Goal: Information Seeking & Learning: Find specific fact

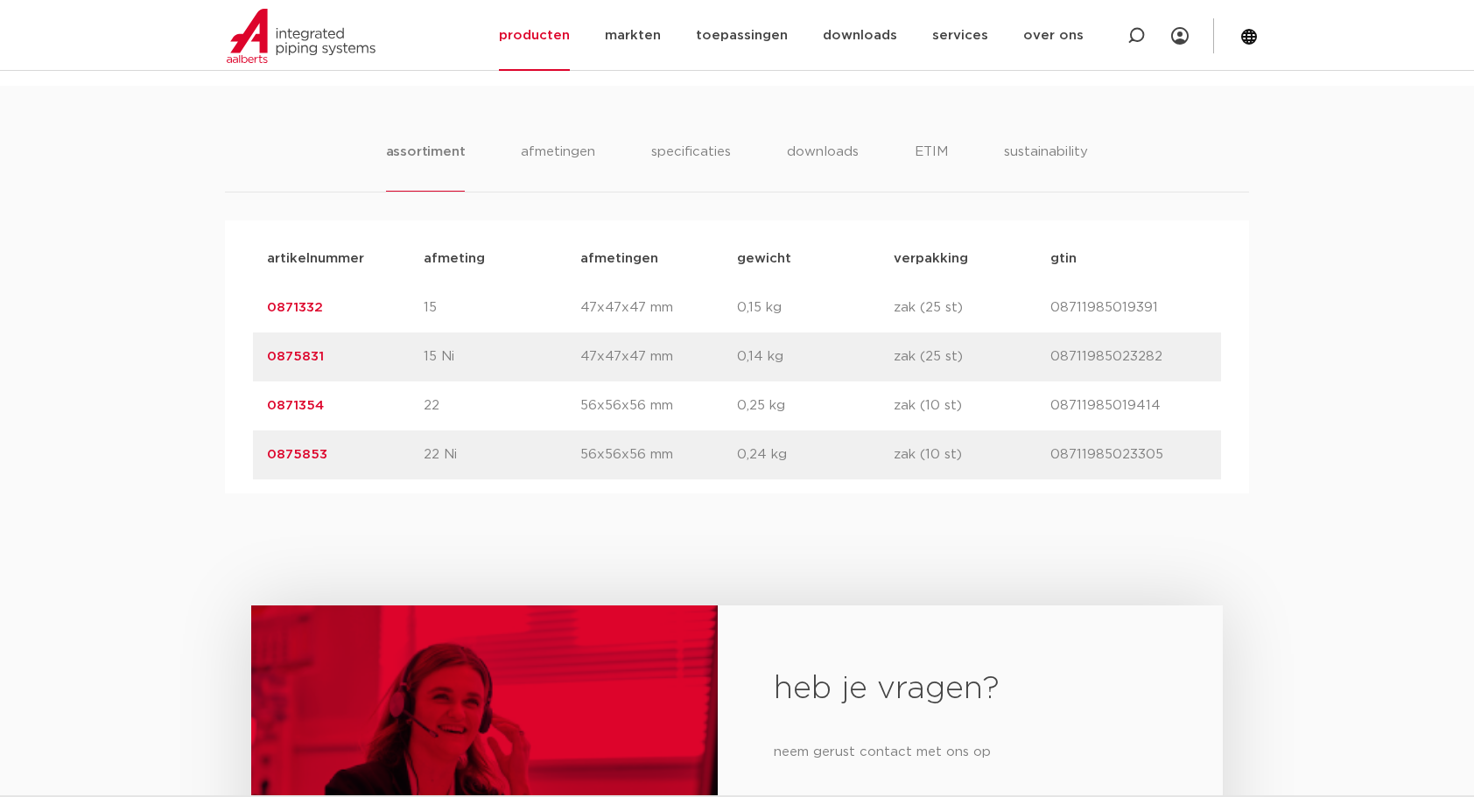
drag, startPoint x: 340, startPoint y: 308, endPoint x: 264, endPoint y: 318, distance: 76.7
click at [264, 318] on div "artikelnummer 0871332 afmeting 15 [GEOGRAPHIC_DATA] 47x47x47 mm gewicht 0,15 kg…" at bounding box center [737, 308] width 968 height 49
copy link "0871332"
click at [369, 511] on div "heb je vragen? neem gerust contact met ons op contact" at bounding box center [737, 777] width 1474 height 567
drag, startPoint x: 329, startPoint y: 410, endPoint x: 262, endPoint y: 415, distance: 67.6
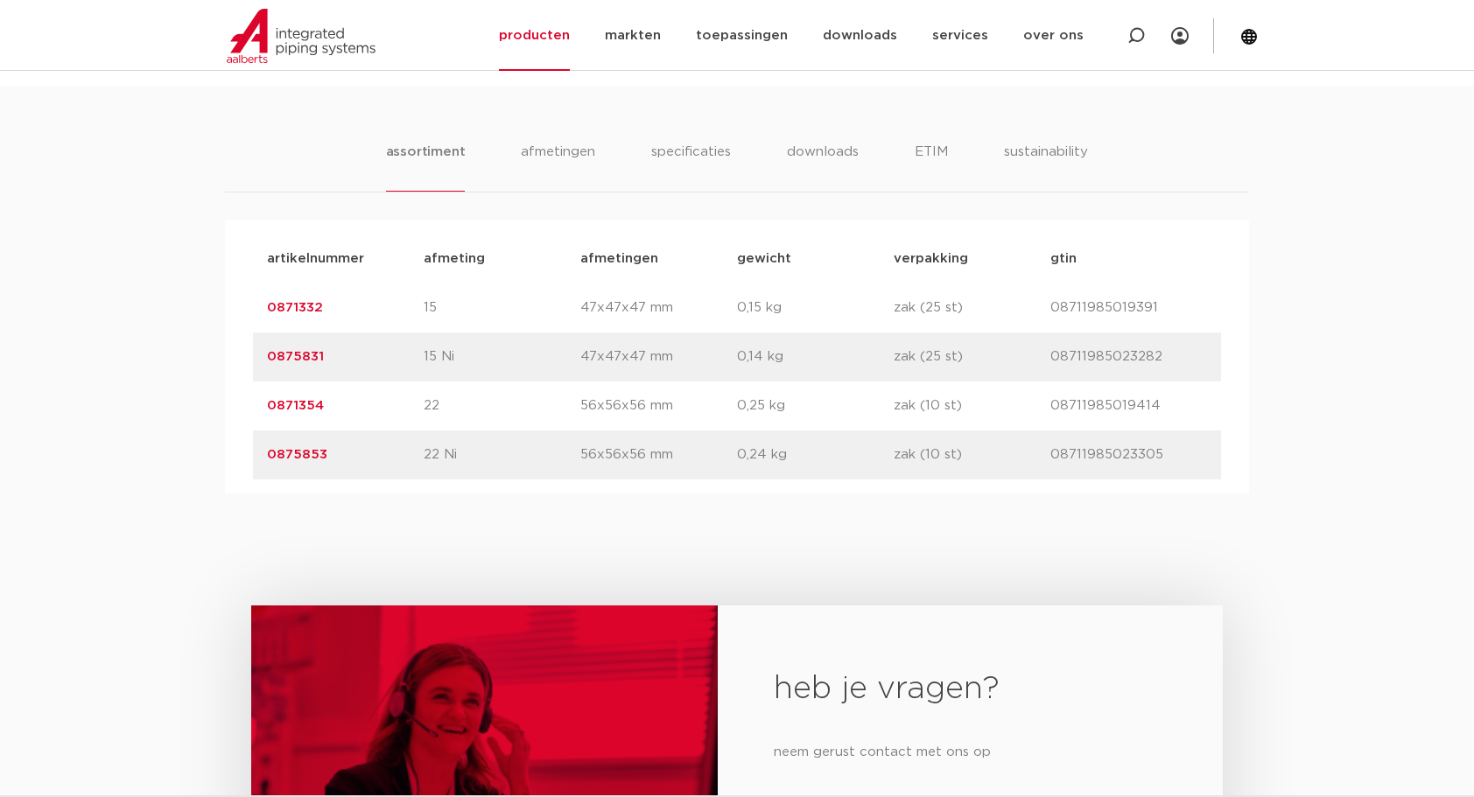
click at [262, 415] on div "artikelnummer 0871354 afmeting 22 [GEOGRAPHIC_DATA] 56x56x56 mm gewicht 0,25 kg…" at bounding box center [737, 406] width 968 height 49
copy link "0871354"
drag, startPoint x: 280, startPoint y: 551, endPoint x: 277, endPoint y: 519, distance: 32.6
click at [278, 547] on div "heb je vragen? neem gerust contact met ons op contact" at bounding box center [737, 777] width 1474 height 567
click at [312, 301] on link "0871332" at bounding box center [295, 307] width 56 height 13
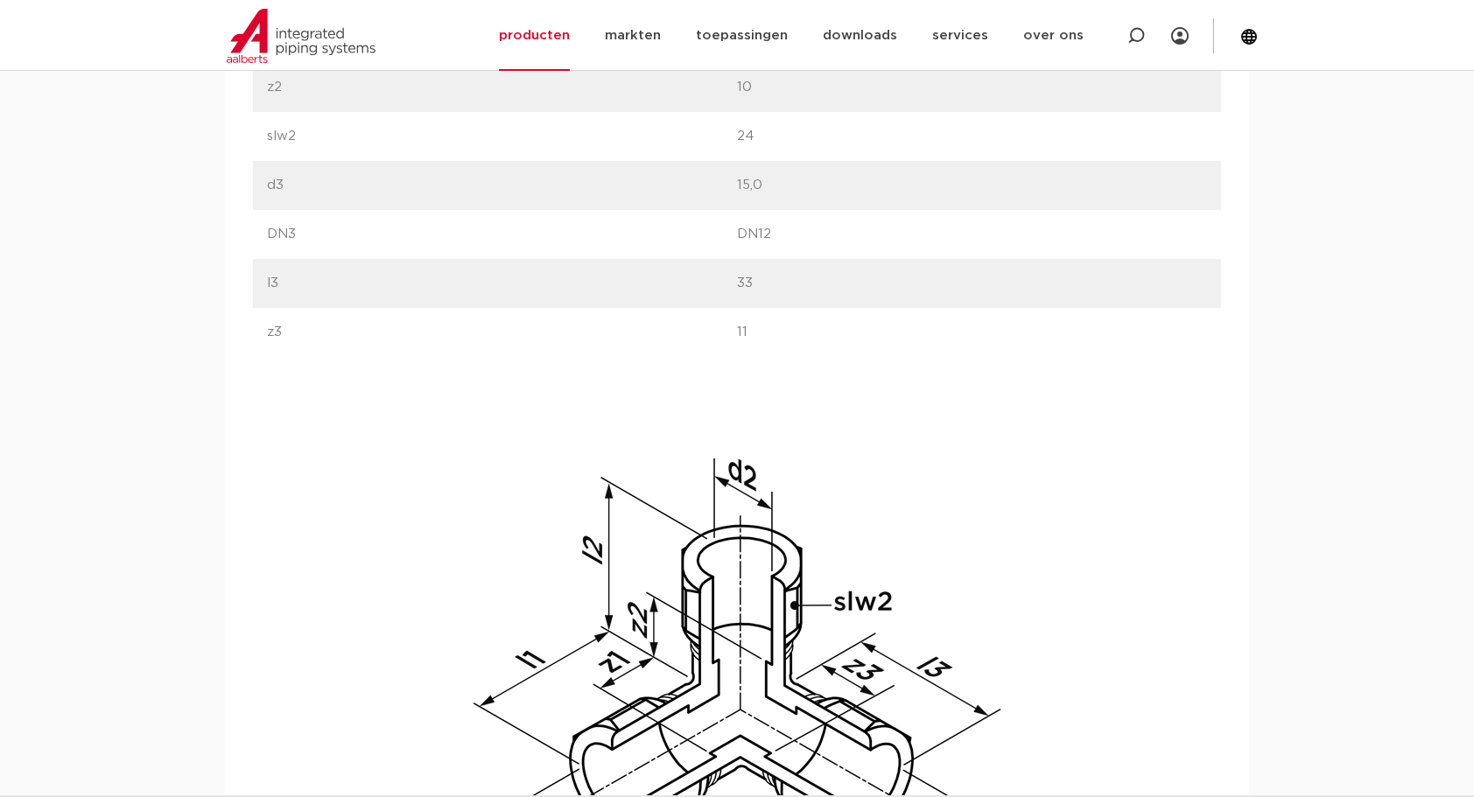
scroll to position [816, 0]
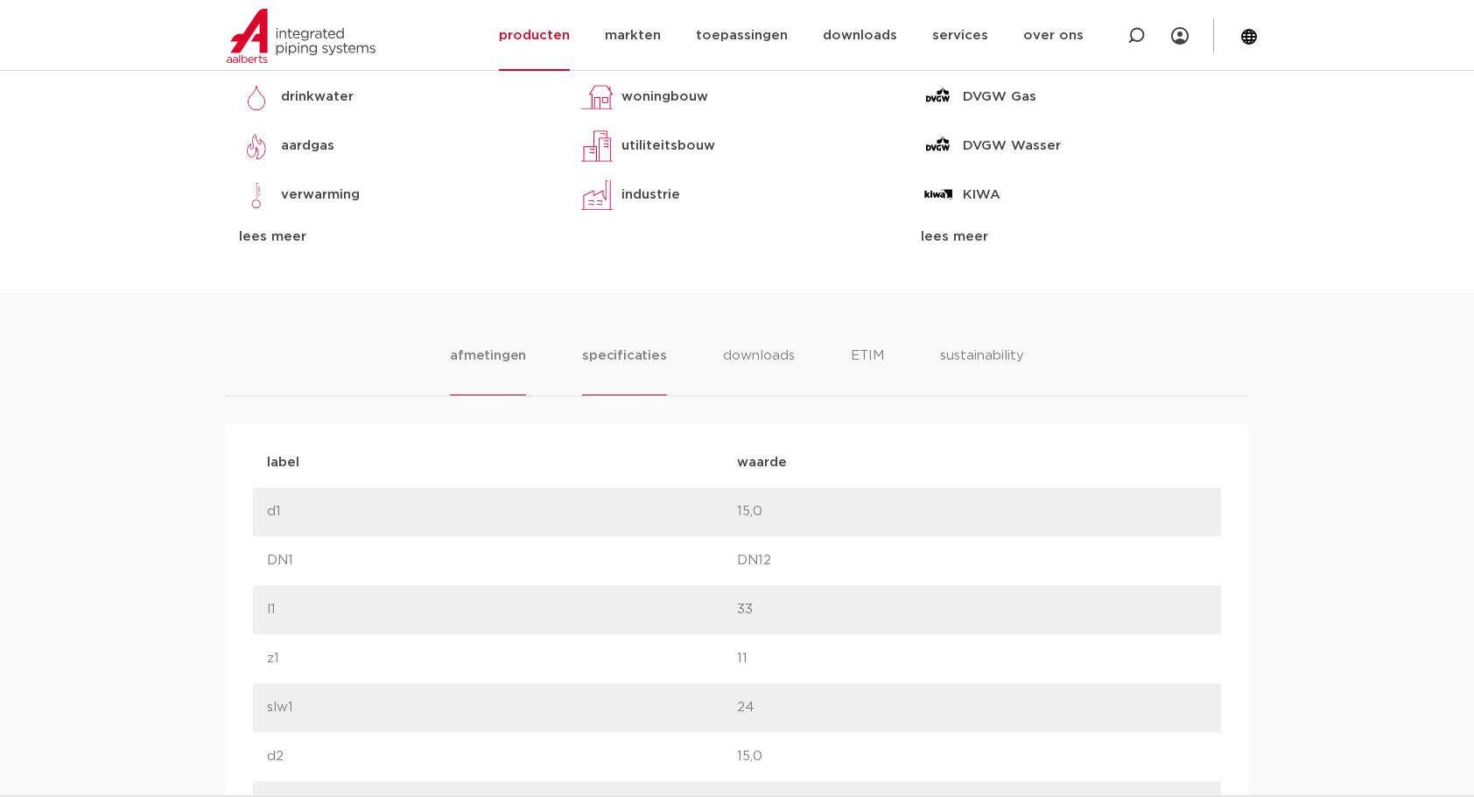
click at [648, 358] on li "specificaties" at bounding box center [624, 371] width 84 height 50
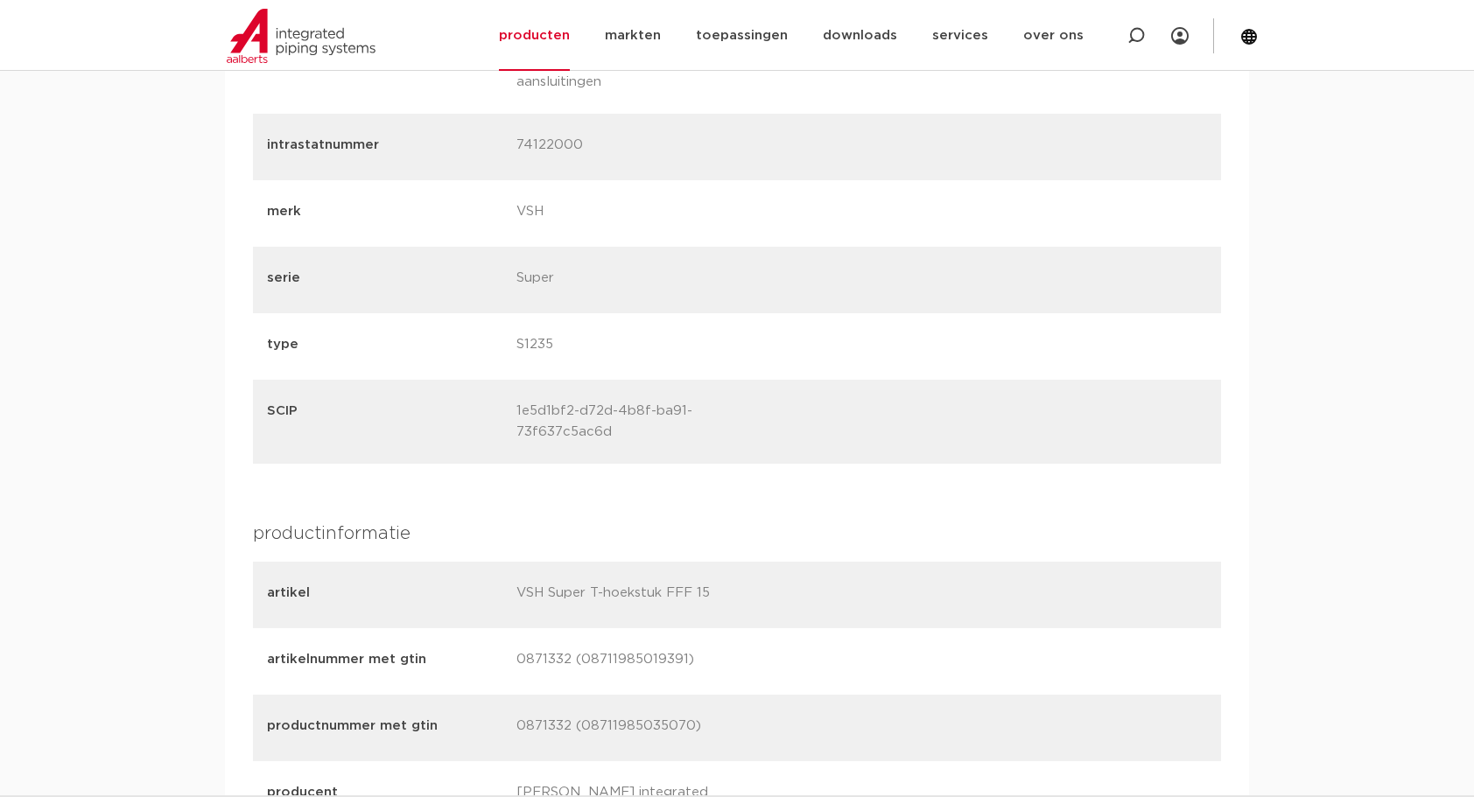
scroll to position [2041, 0]
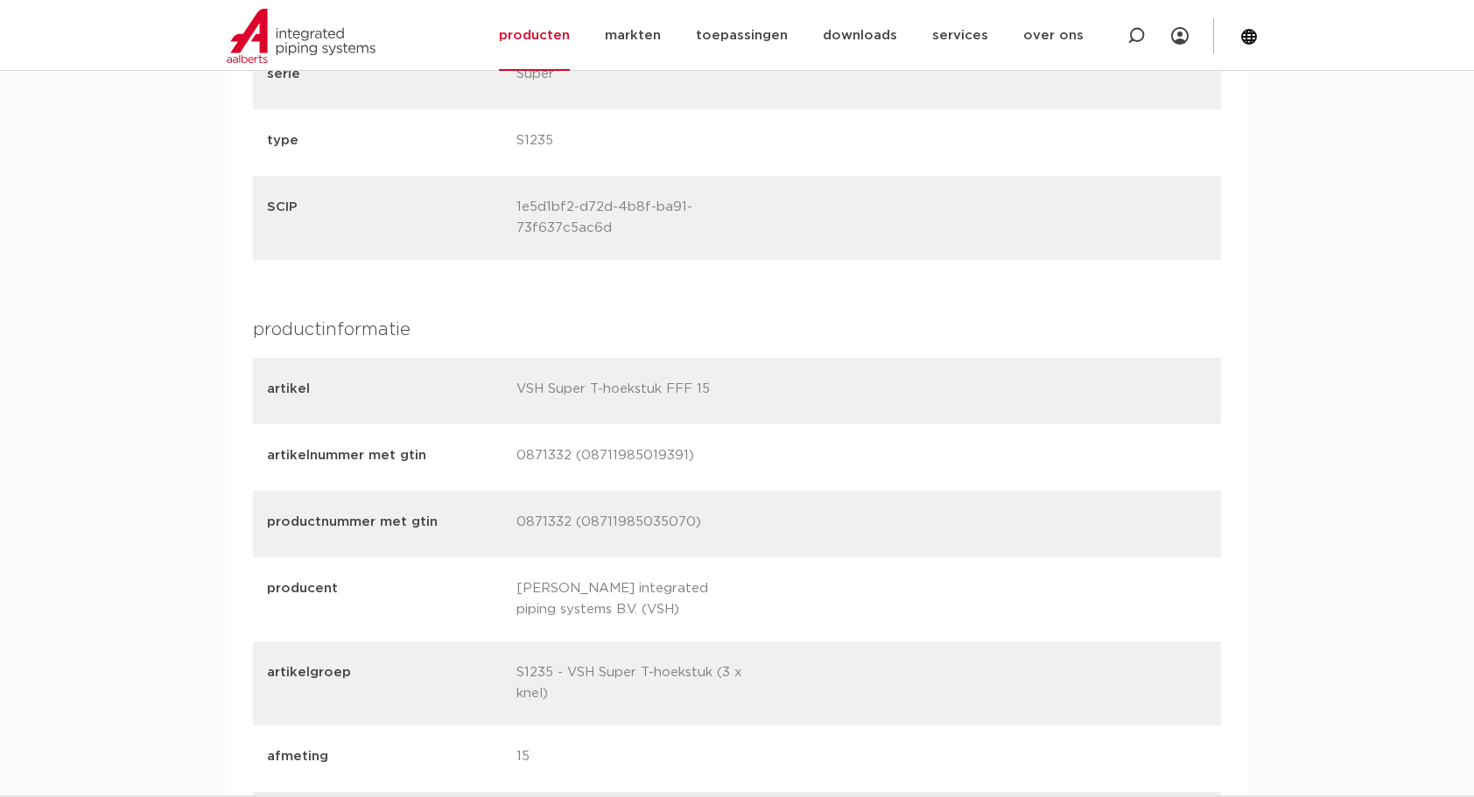
click at [207, 512] on div "afmetingen specificaties downloads ETIM sustainability afmetingen specificaties…" at bounding box center [737, 217] width 1474 height 2305
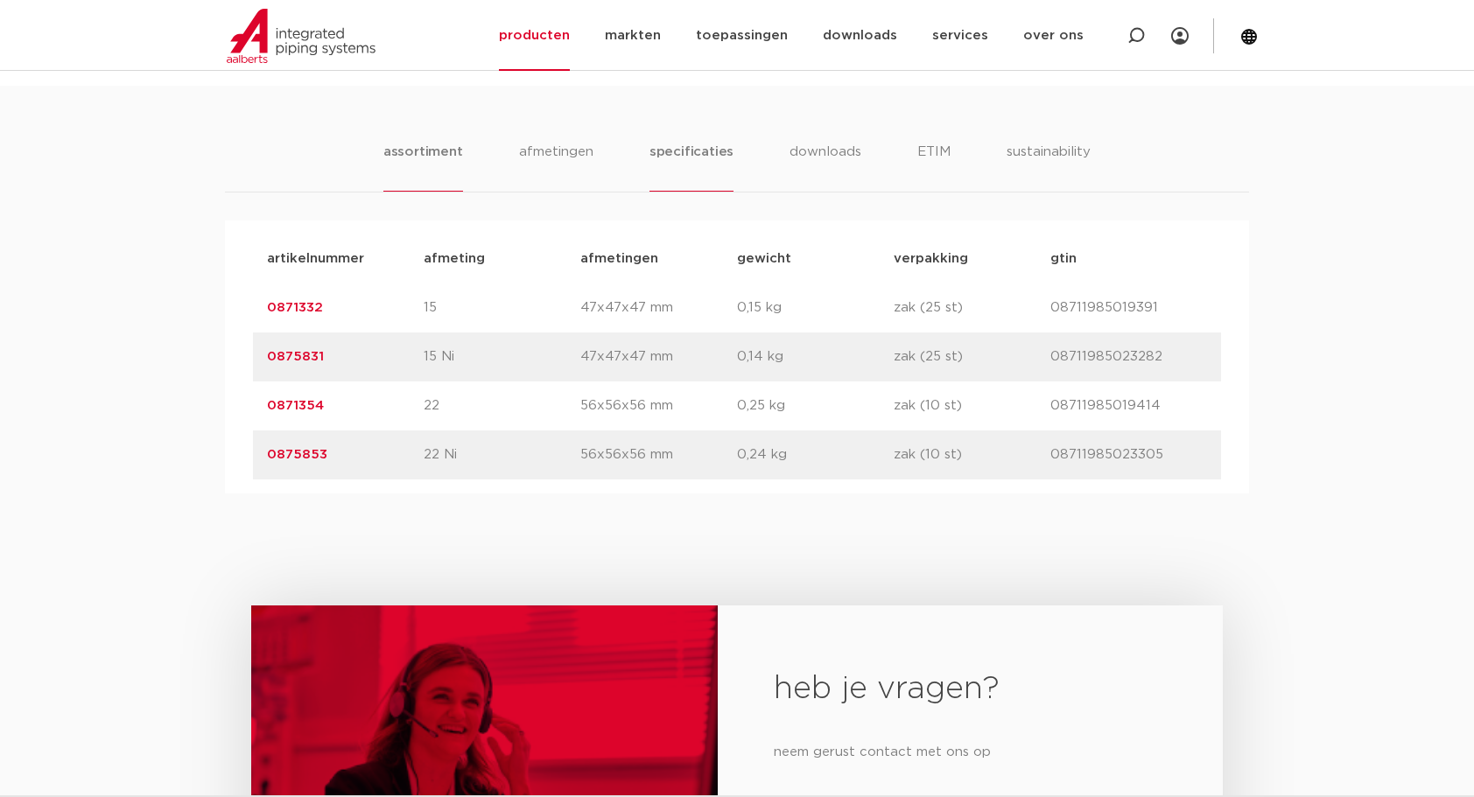
click at [705, 145] on li "specificaties" at bounding box center [691, 167] width 84 height 50
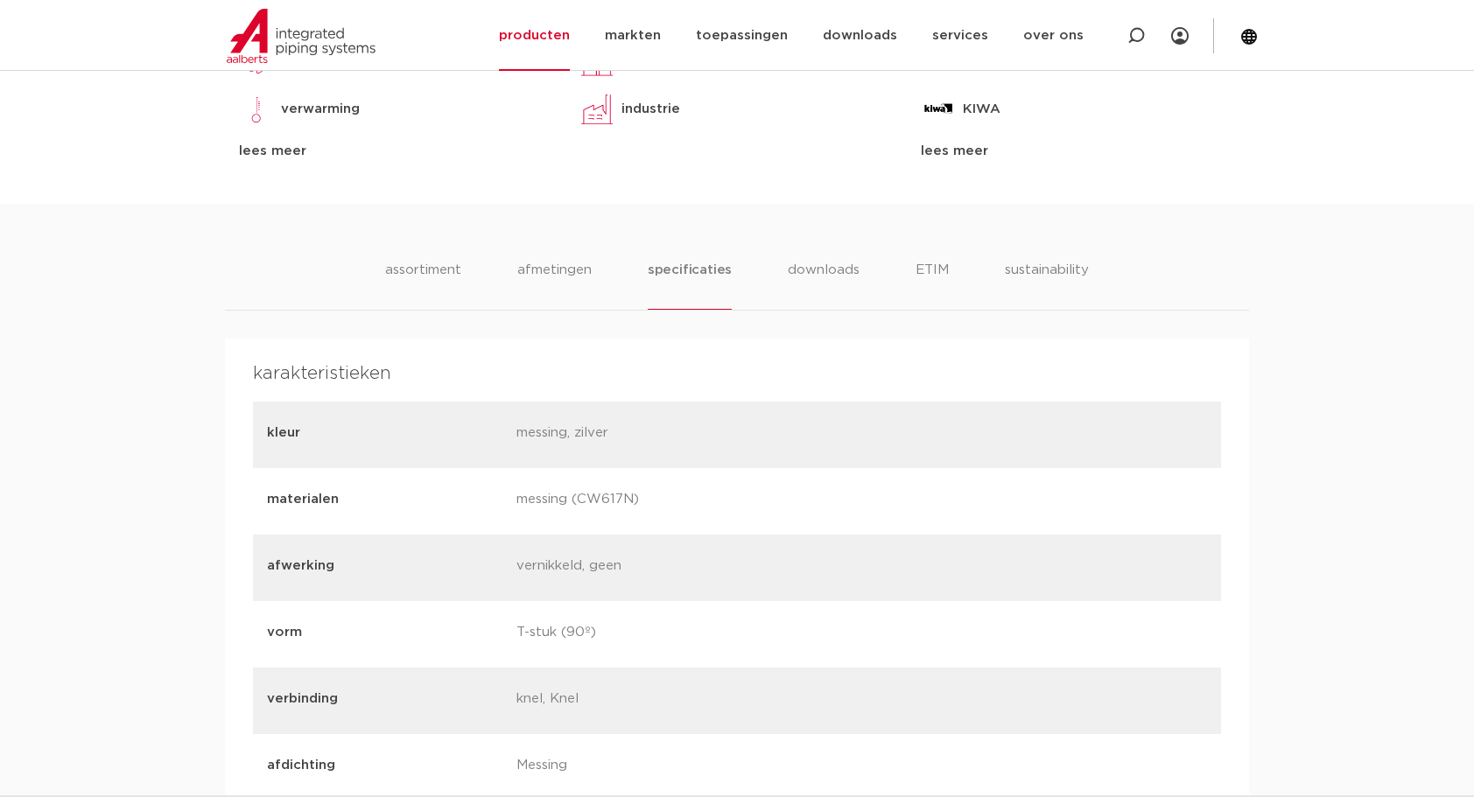
scroll to position [613, 0]
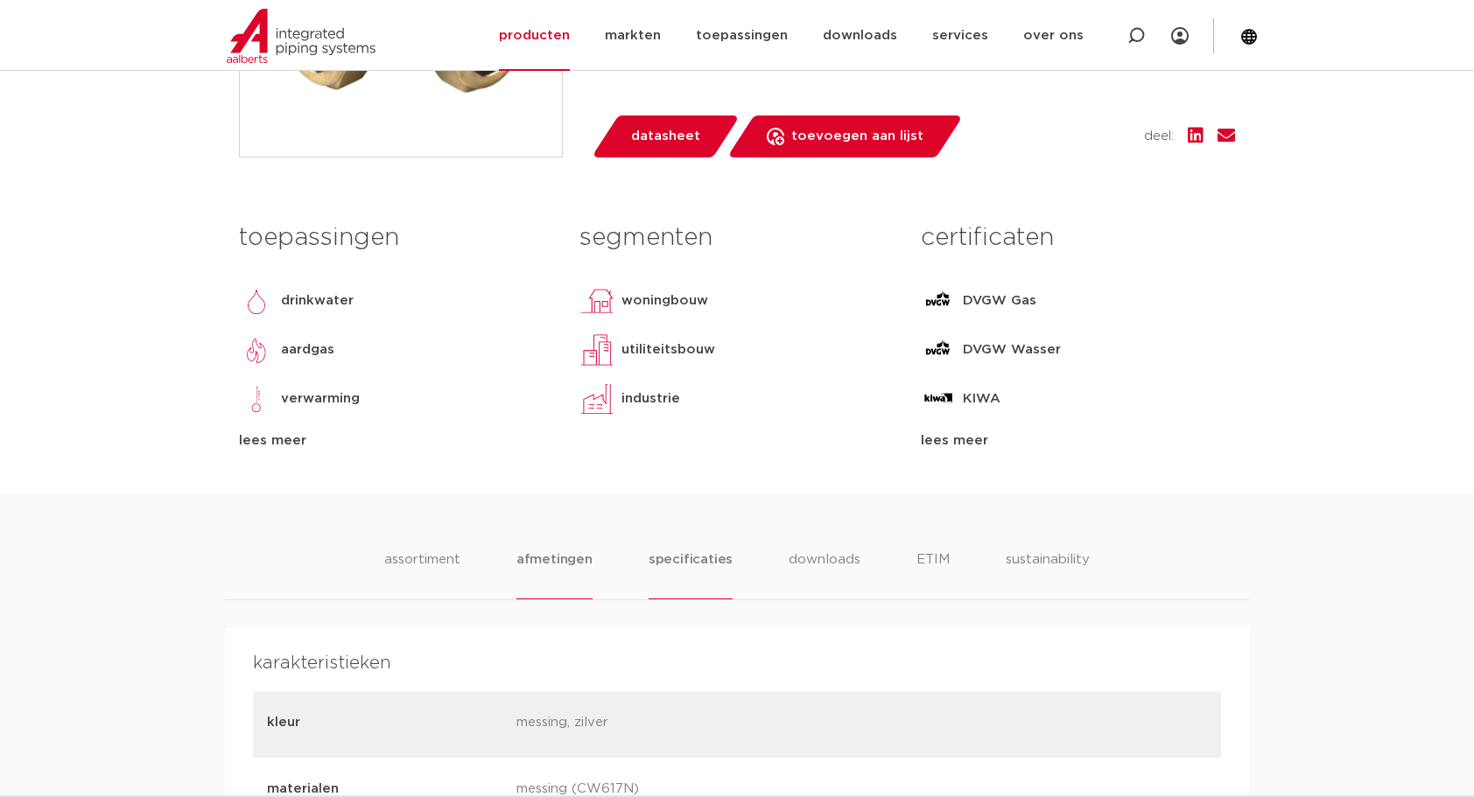
click at [545, 555] on li "afmetingen" at bounding box center [554, 575] width 76 height 50
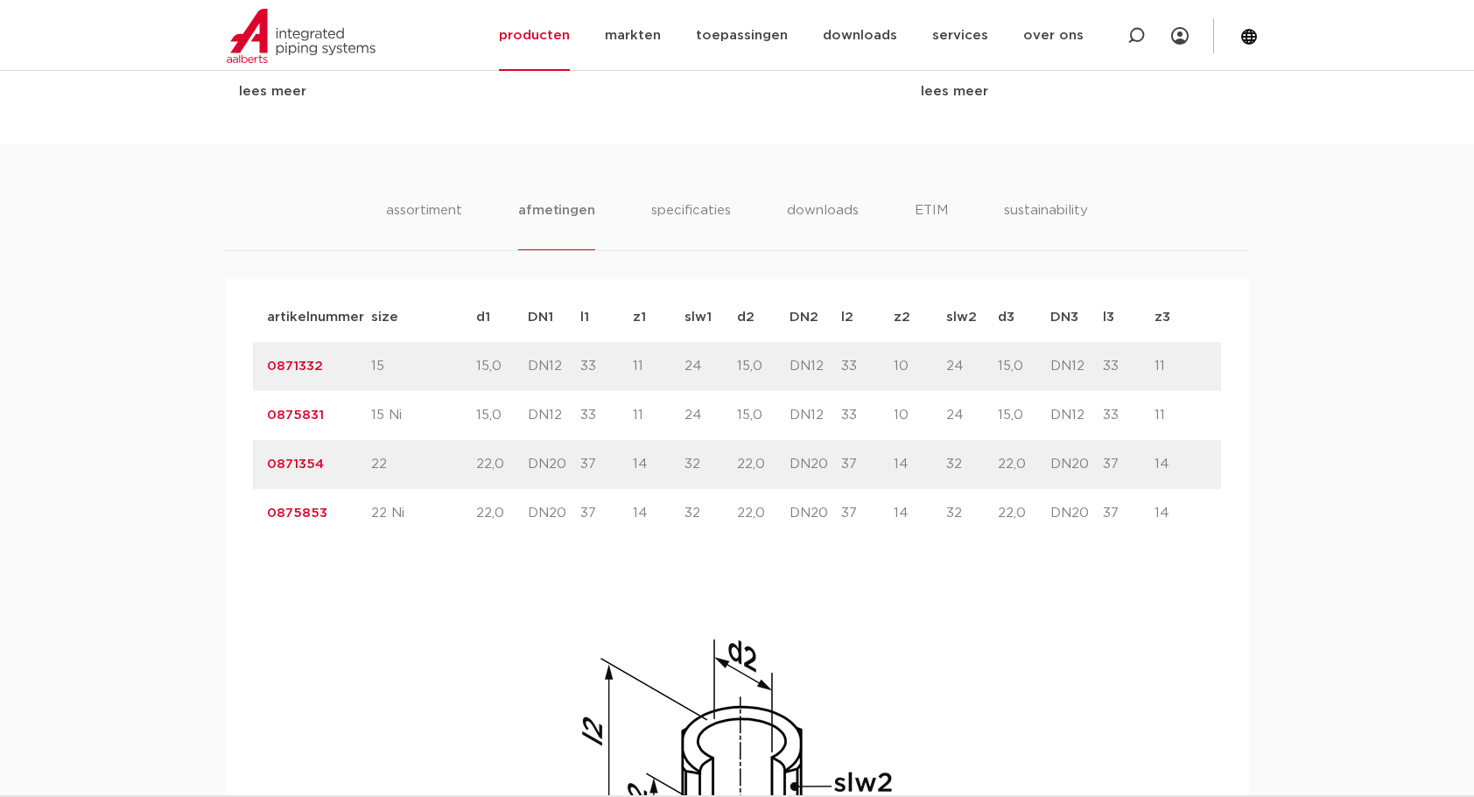
scroll to position [1020, 0]
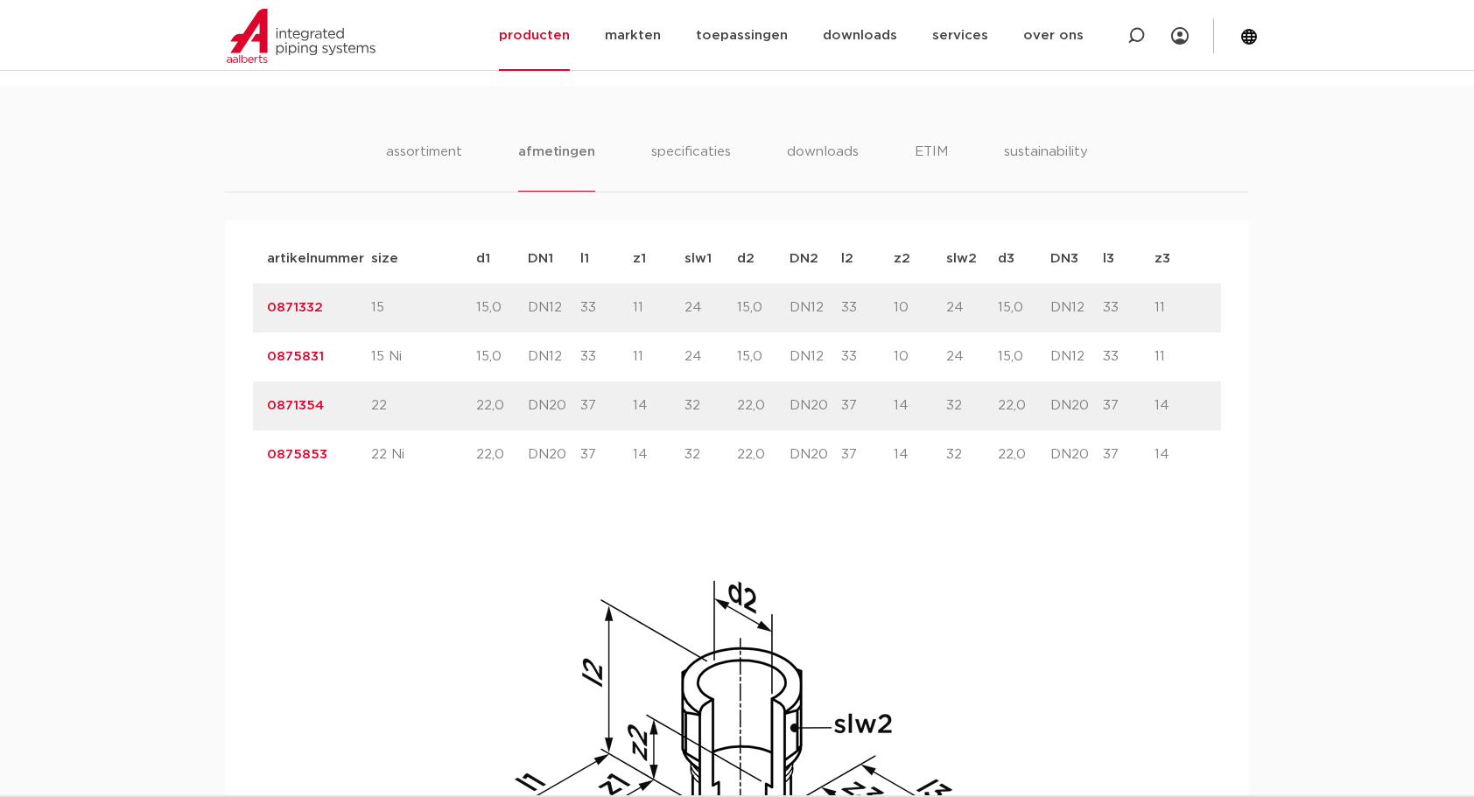
click at [305, 354] on link "0875831" at bounding box center [295, 356] width 57 height 13
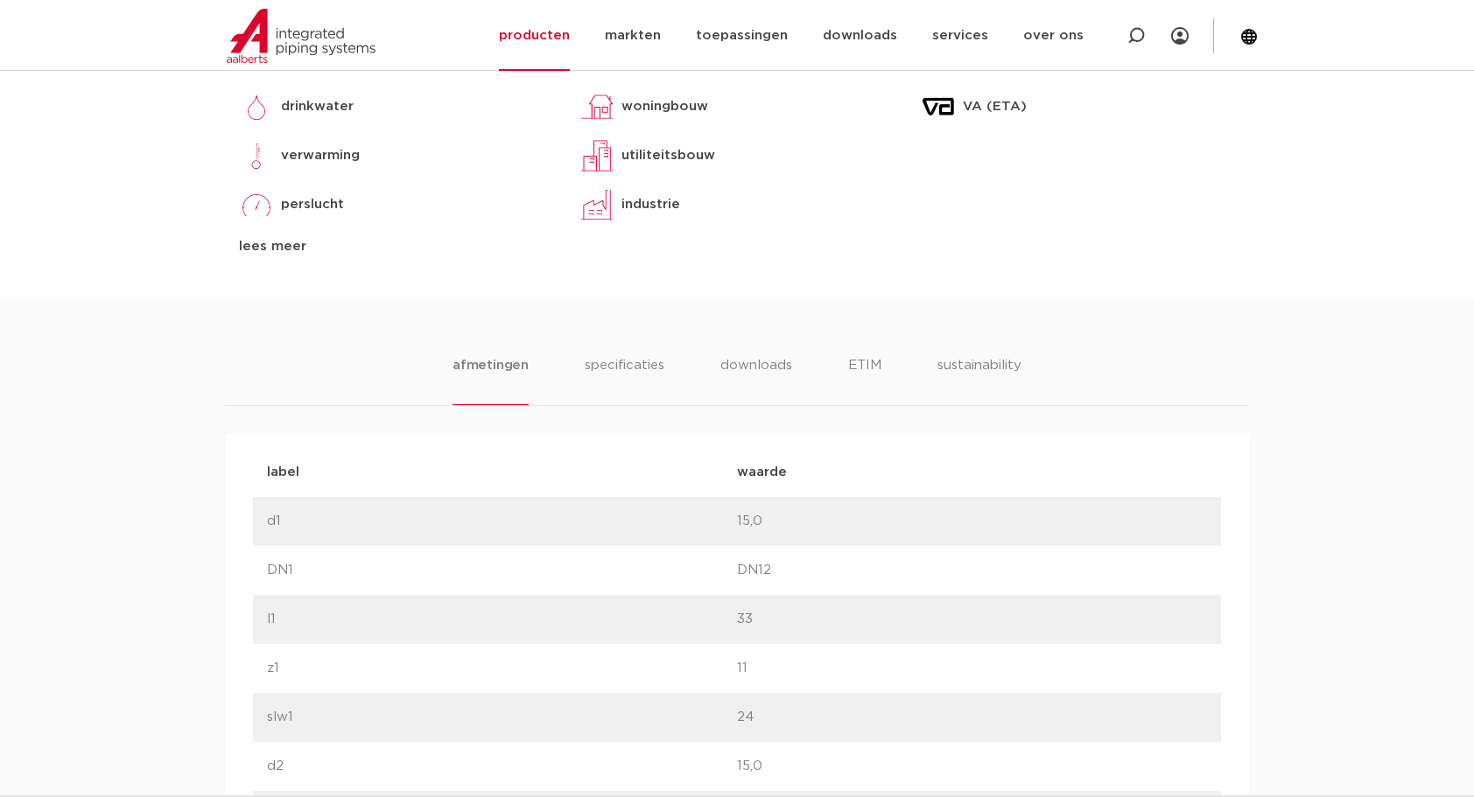
scroll to position [816, 0]
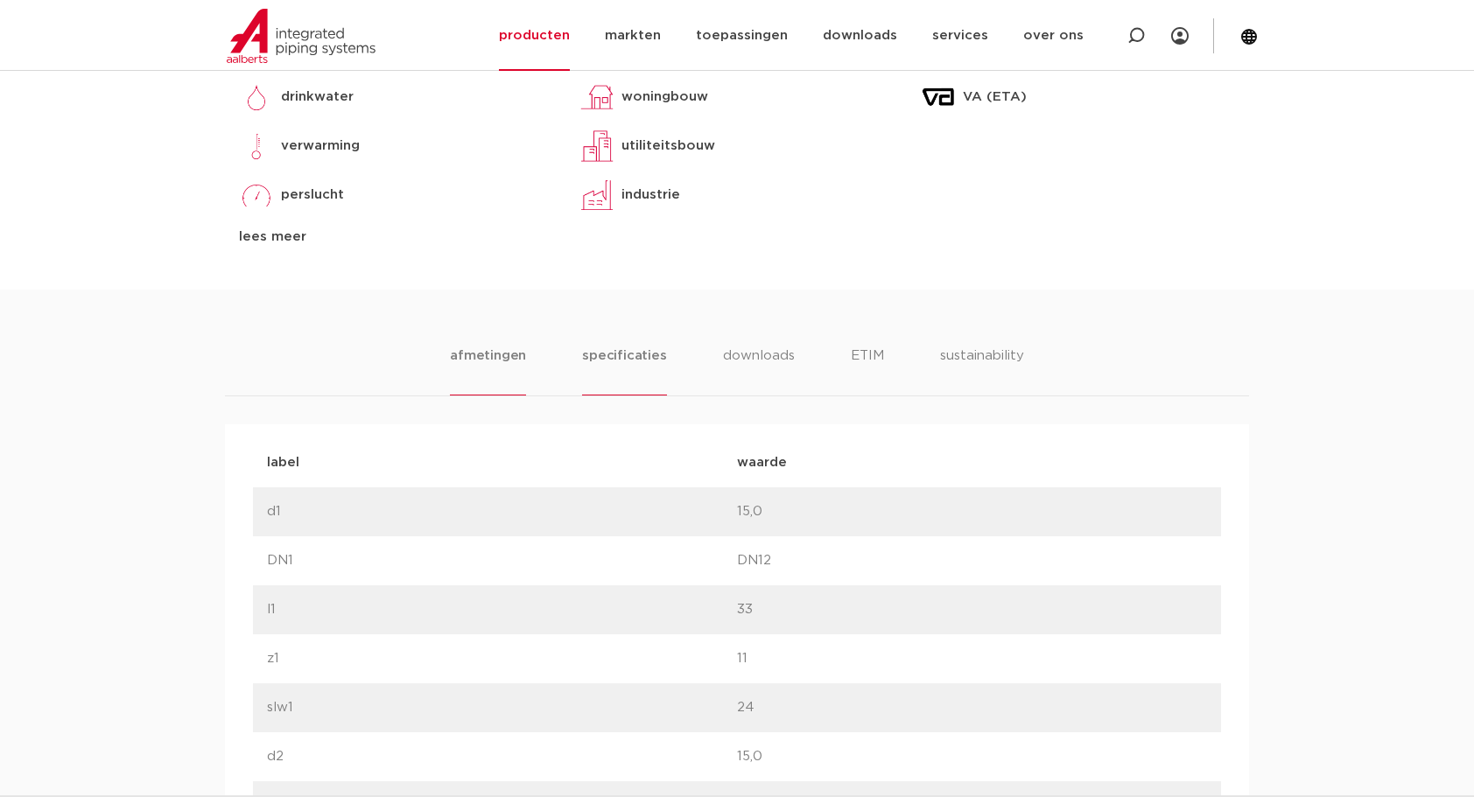
click at [640, 352] on li "specificaties" at bounding box center [624, 371] width 84 height 50
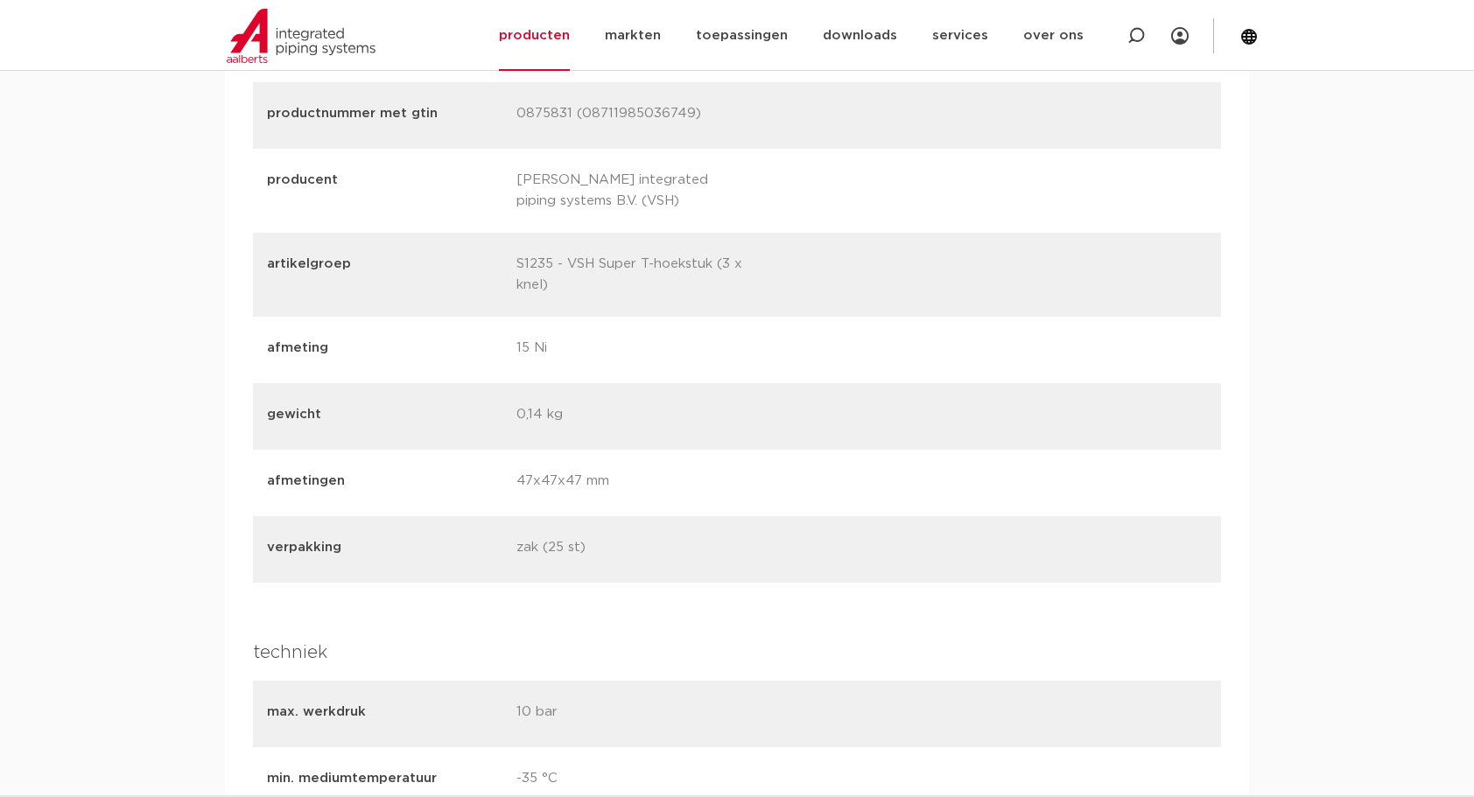
scroll to position [2041, 0]
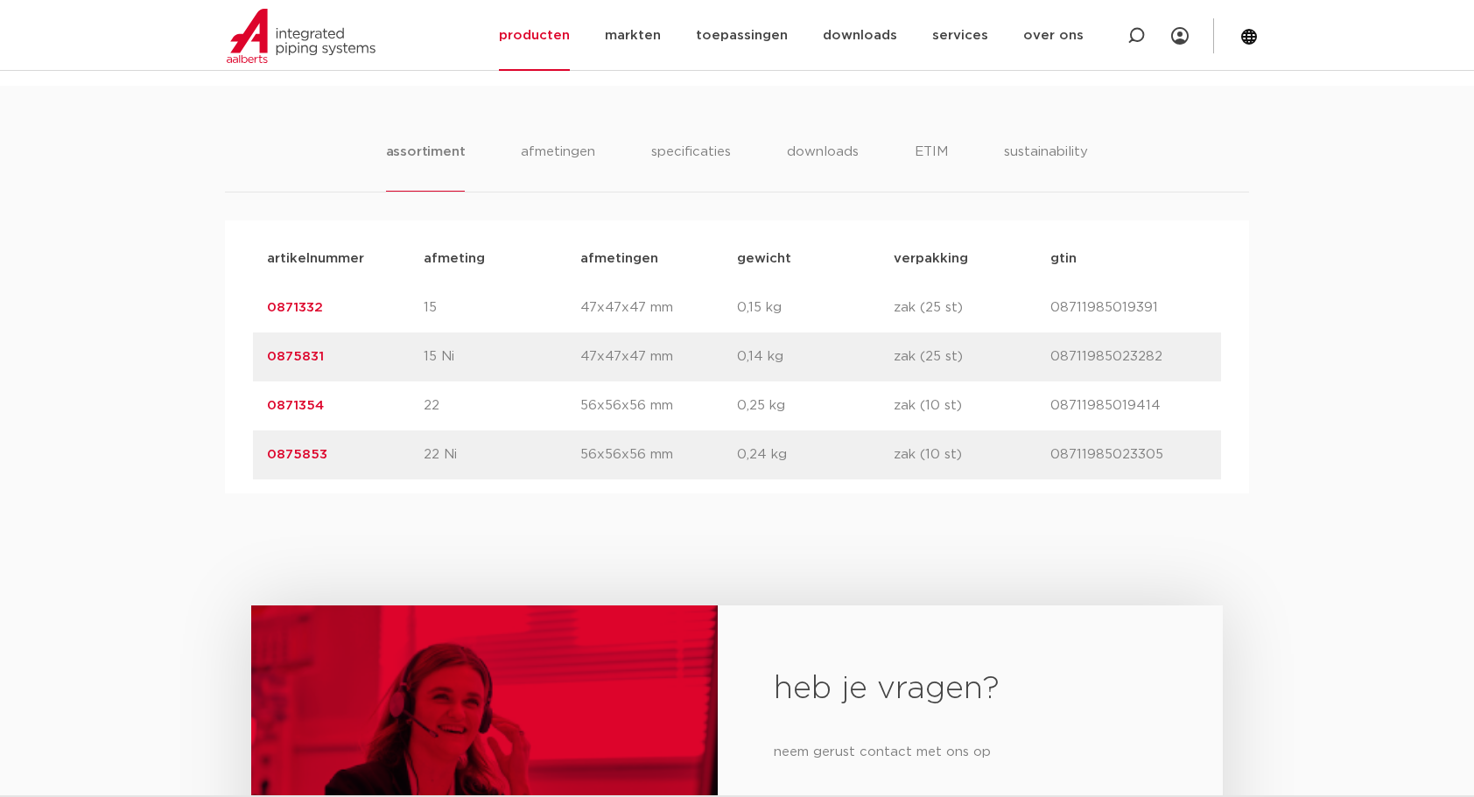
click at [303, 305] on link "0871332" at bounding box center [295, 307] width 56 height 13
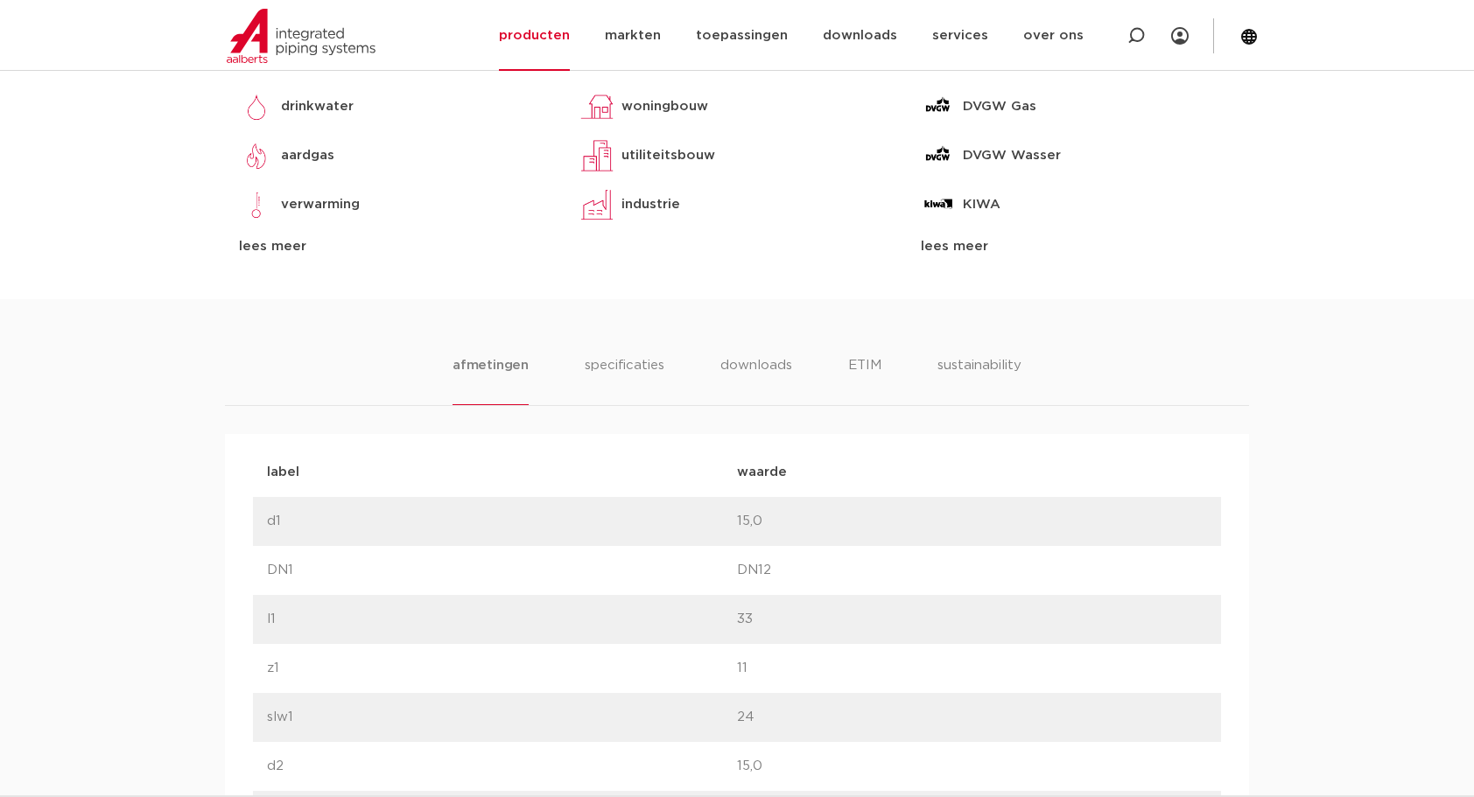
scroll to position [816, 0]
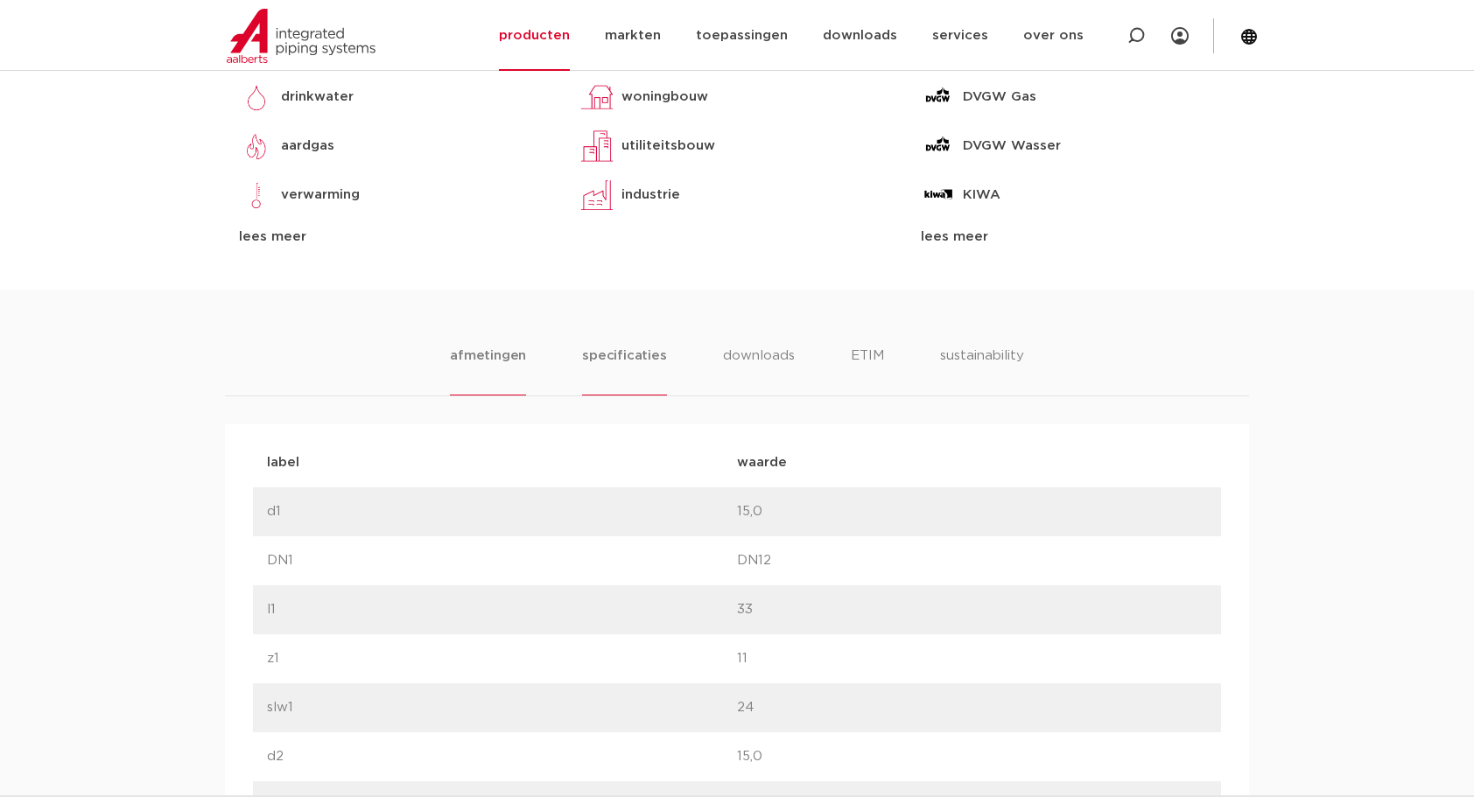
click at [641, 355] on li "specificaties" at bounding box center [624, 371] width 84 height 50
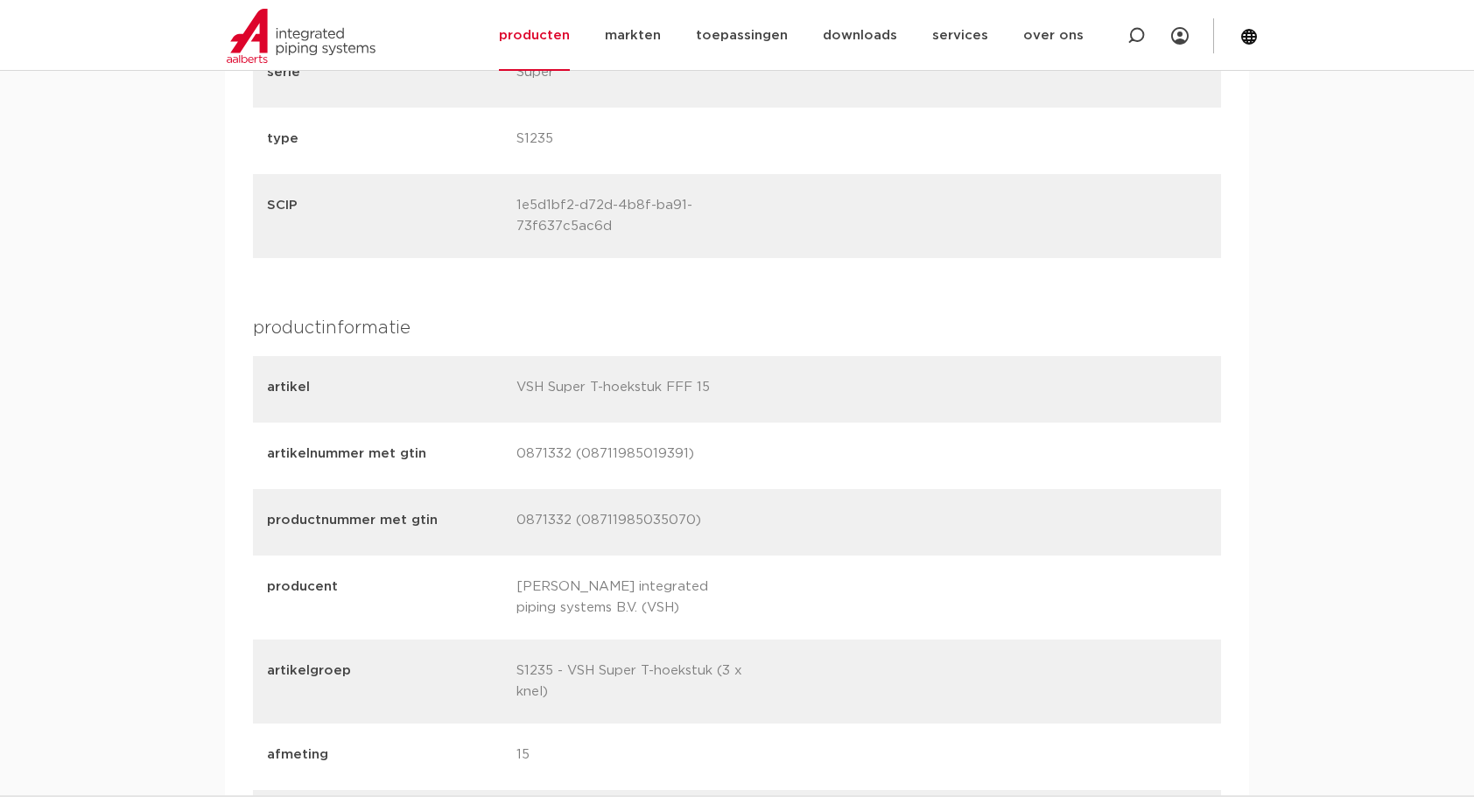
scroll to position [2245, 0]
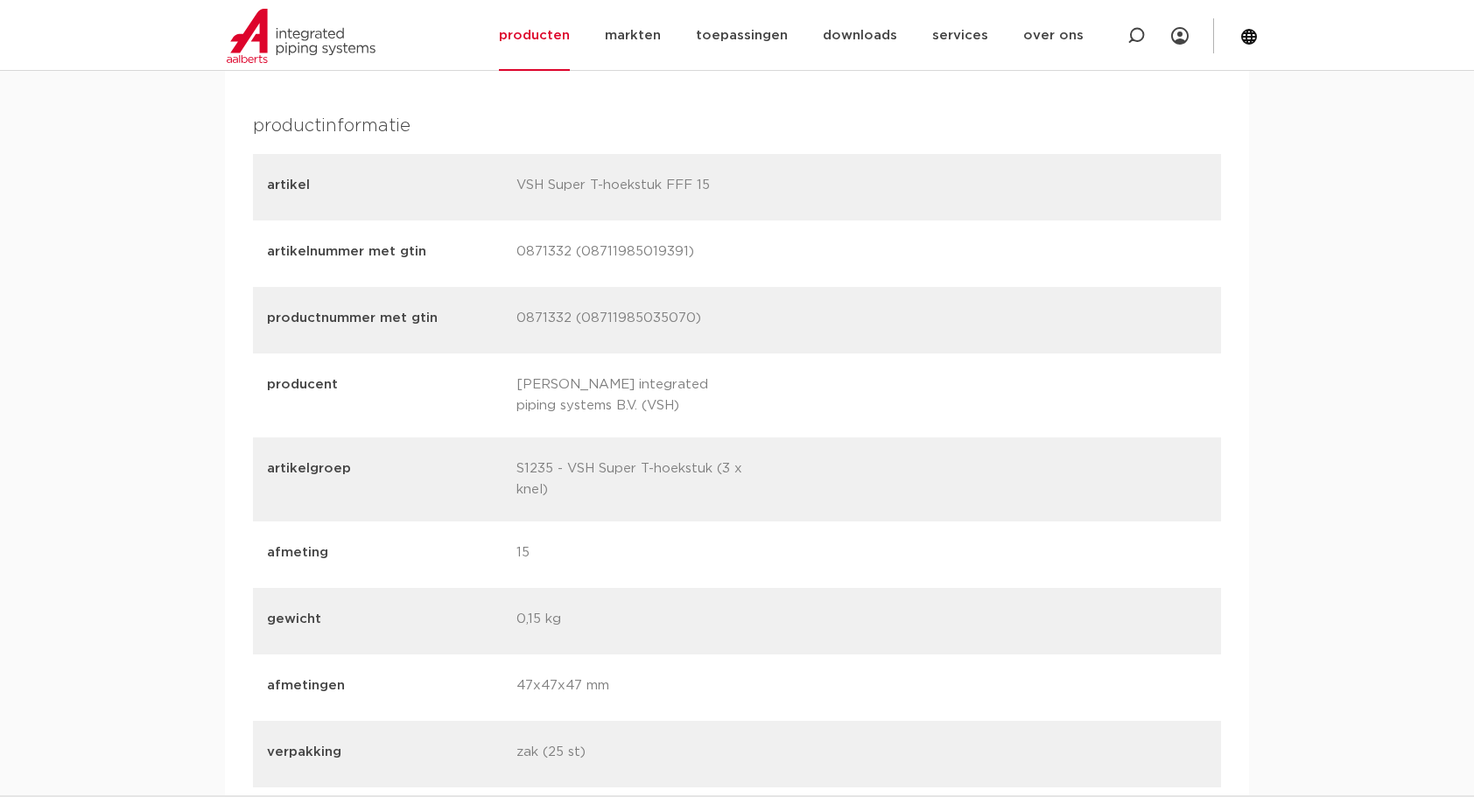
drag, startPoint x: 578, startPoint y: 248, endPoint x: 685, endPoint y: 255, distance: 107.9
click at [685, 254] on p "0871332 (08711985019391)" at bounding box center [633, 254] width 235 height 25
copy p "08711985019391"
click at [939, 245] on div "artikelnummer met gtin 0871332 (08711985019391)" at bounding box center [737, 254] width 968 height 67
click at [394, 329] on div "productnummer met gtin 0871332 (08711985035070)" at bounding box center [737, 320] width 968 height 67
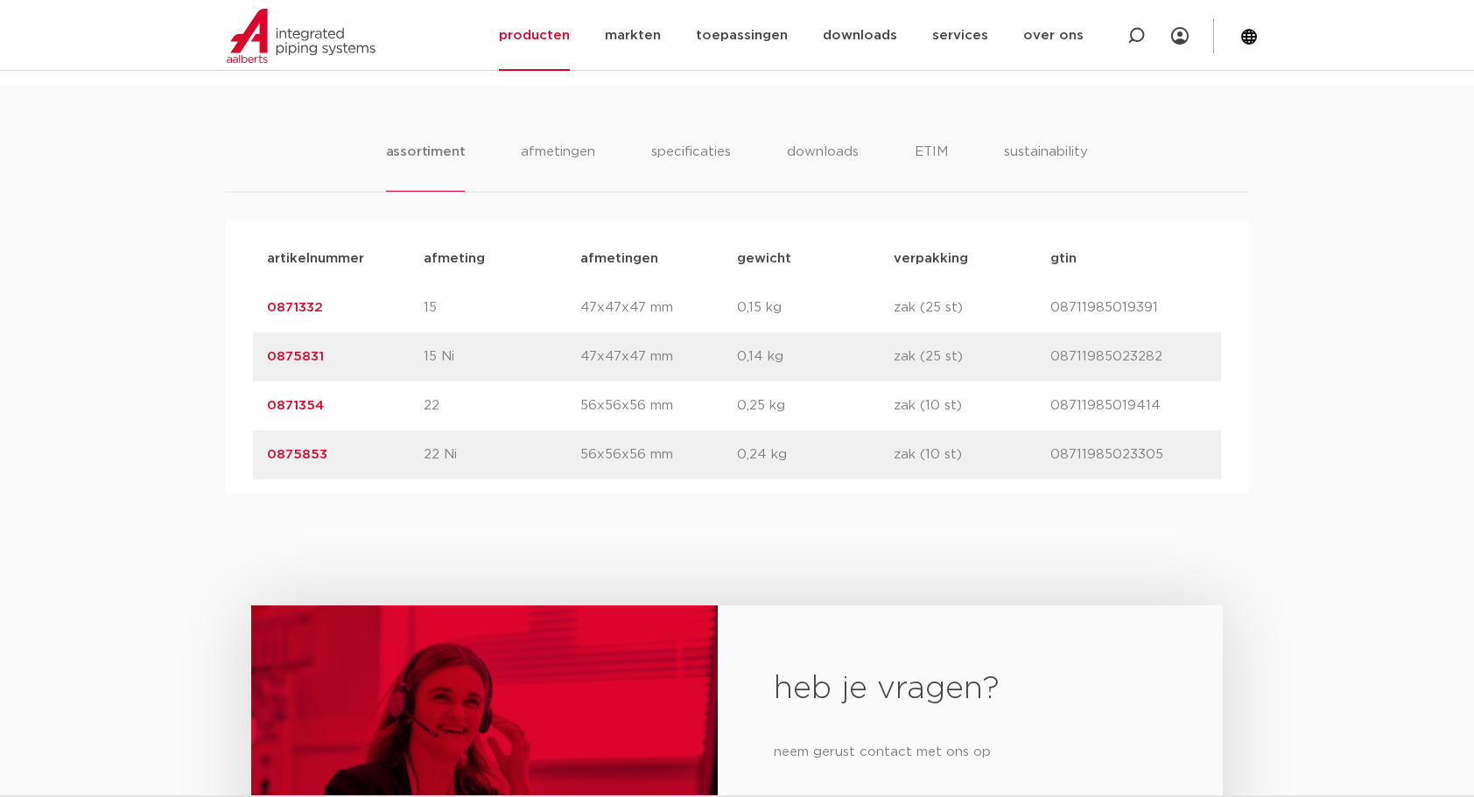
click at [307, 401] on link "0871354" at bounding box center [295, 405] width 57 height 13
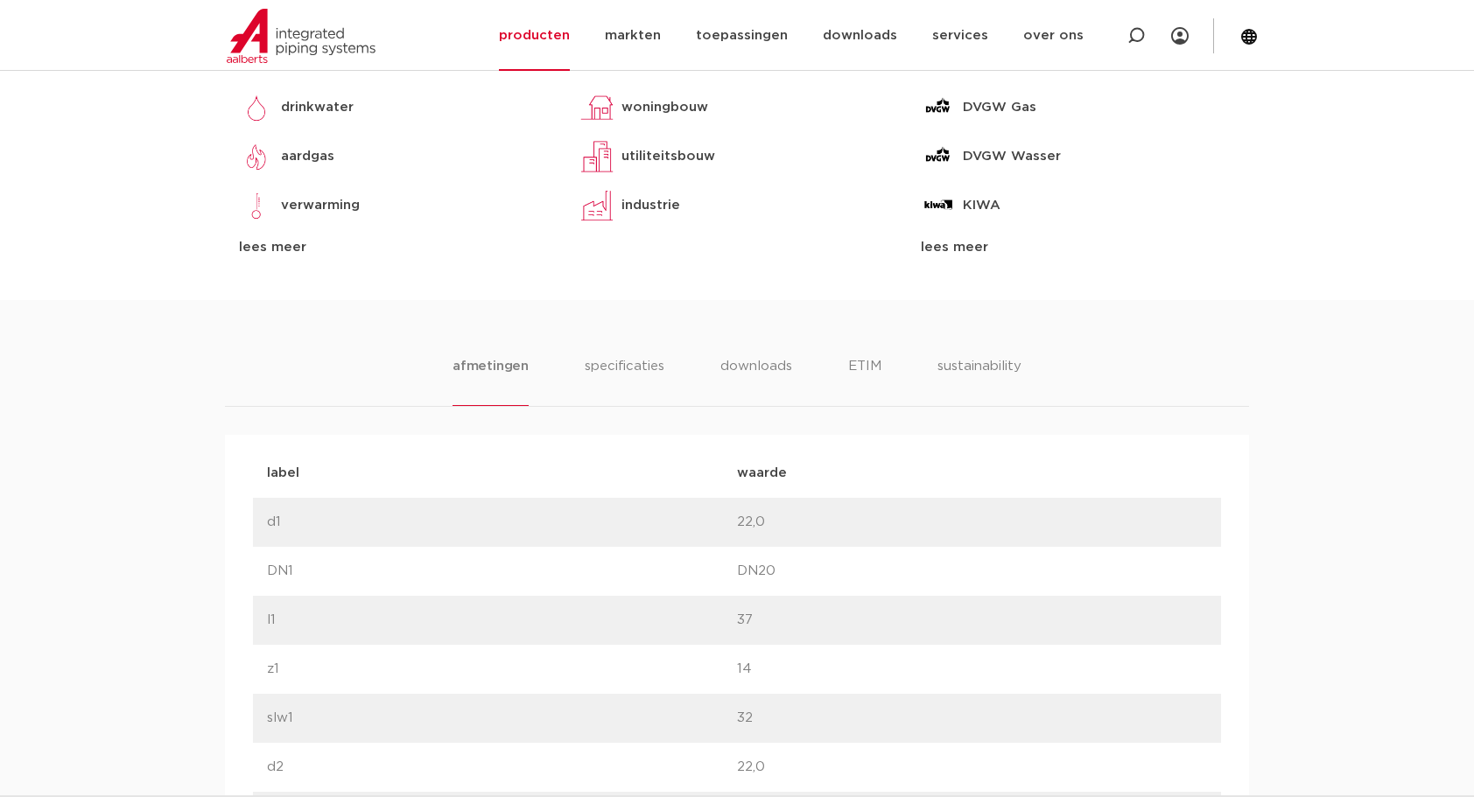
scroll to position [816, 0]
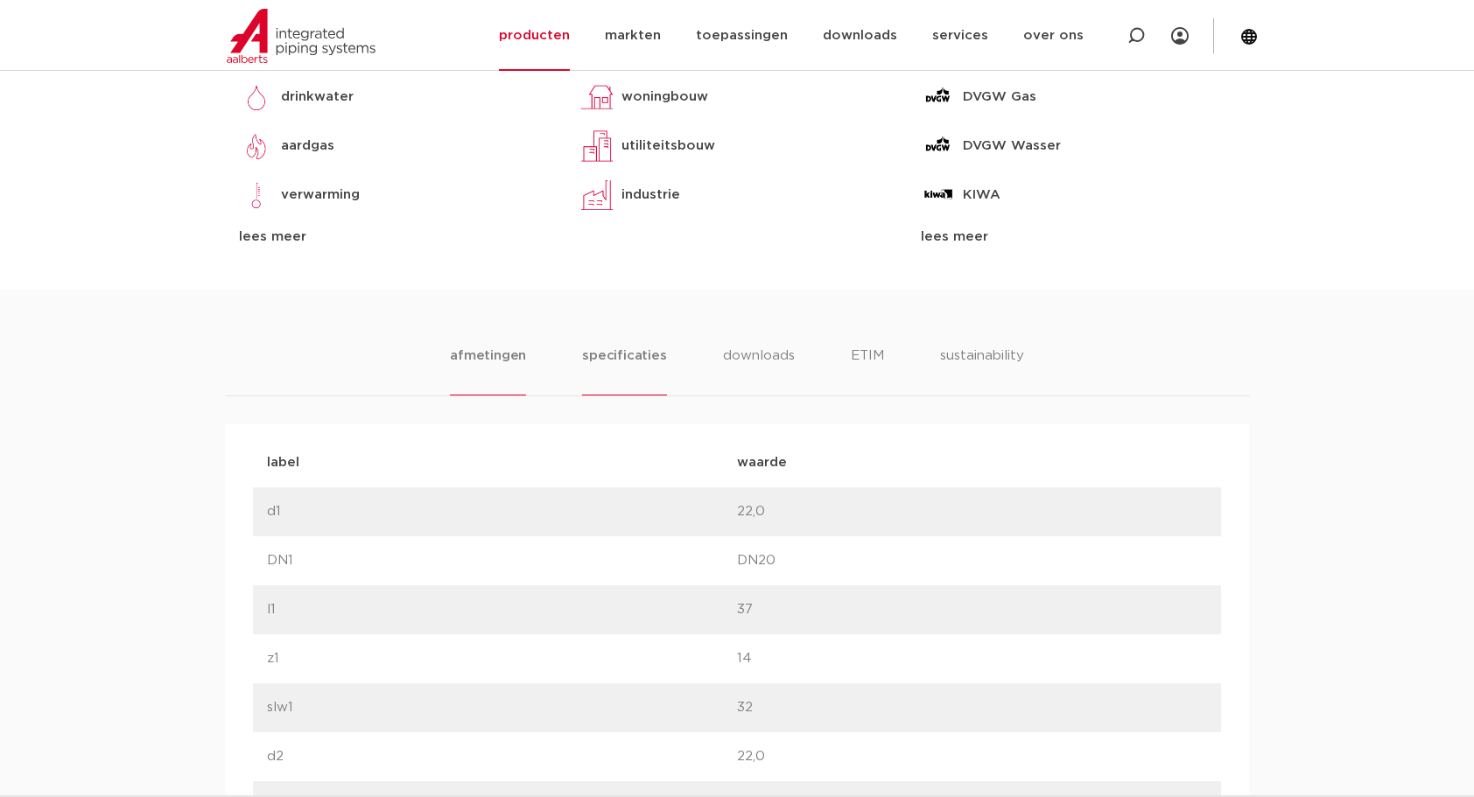
click at [628, 347] on li "specificaties" at bounding box center [624, 371] width 84 height 50
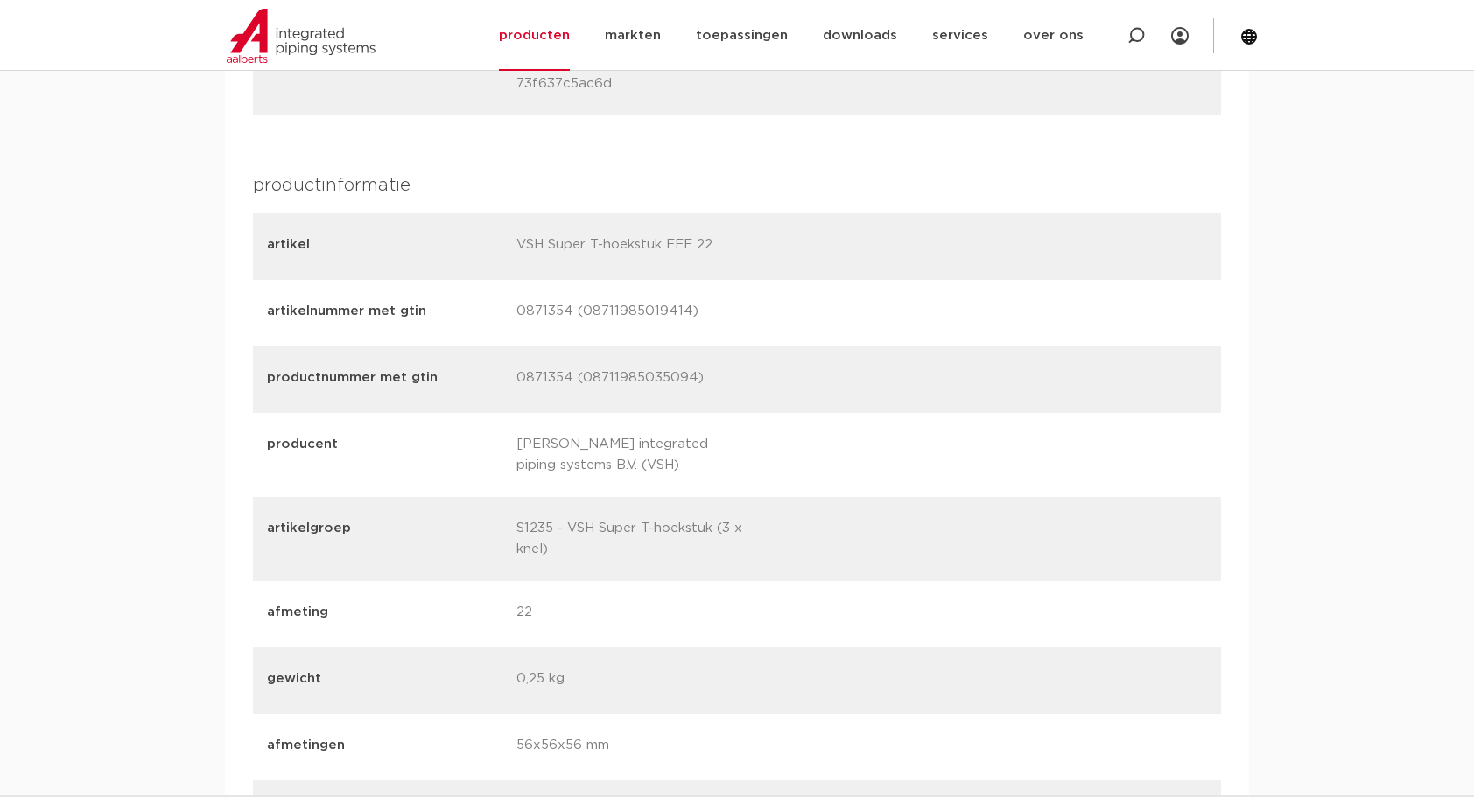
scroll to position [2245, 0]
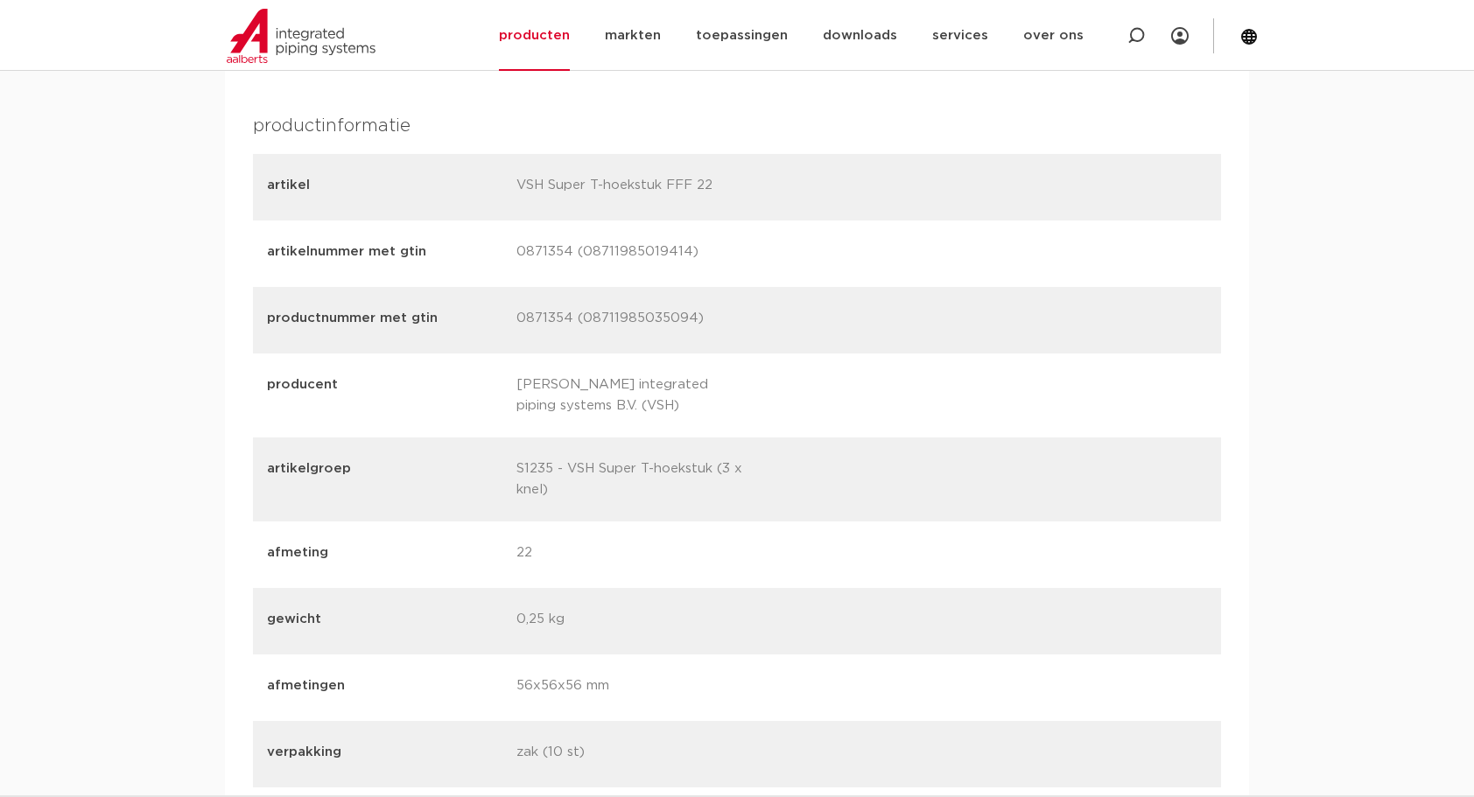
drag, startPoint x: 581, startPoint y: 249, endPoint x: 684, endPoint y: 251, distance: 103.3
click at [684, 251] on p "0871354 (08711985019414)" at bounding box center [633, 254] width 235 height 25
copy p "08711985019414"
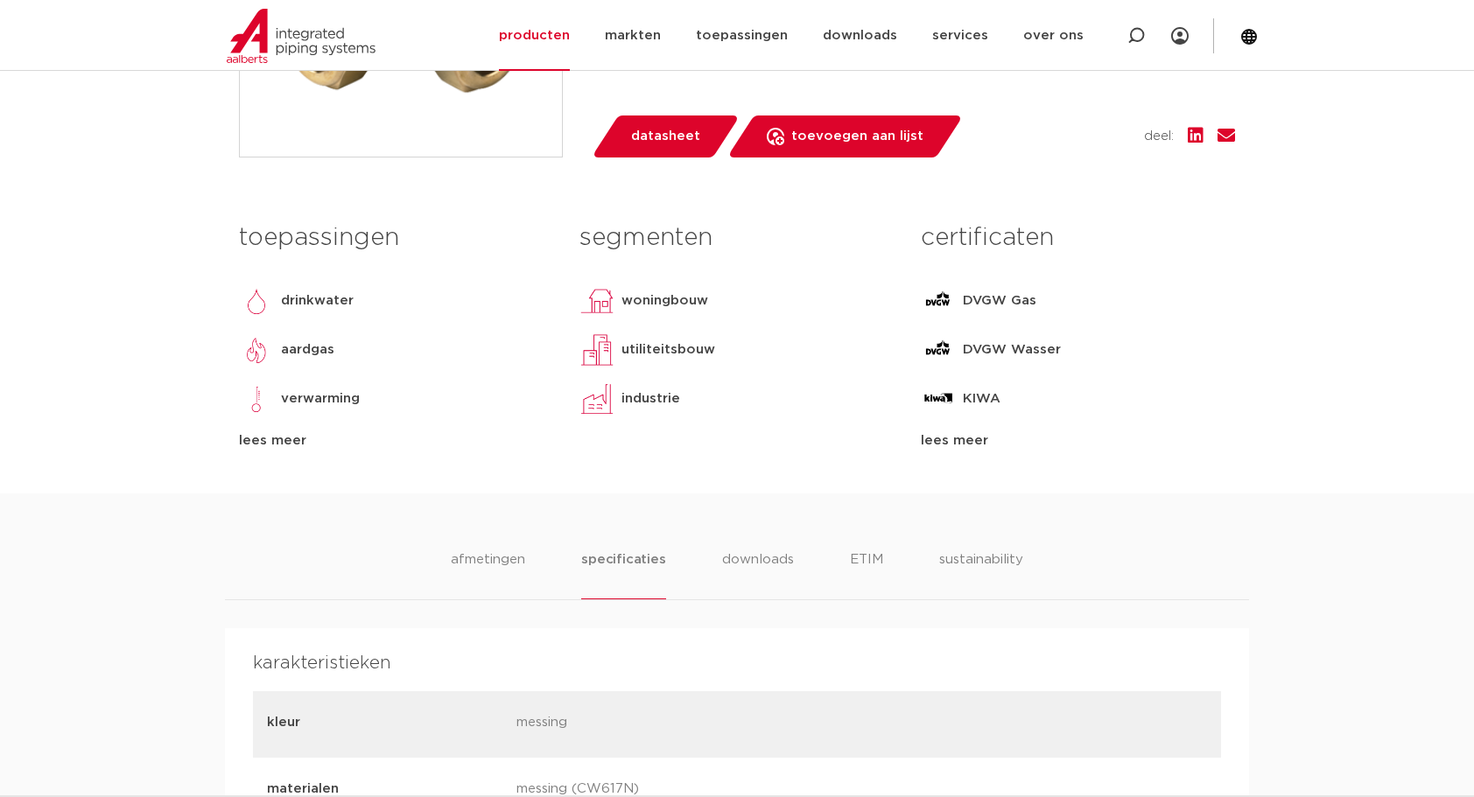
scroll to position [817, 0]
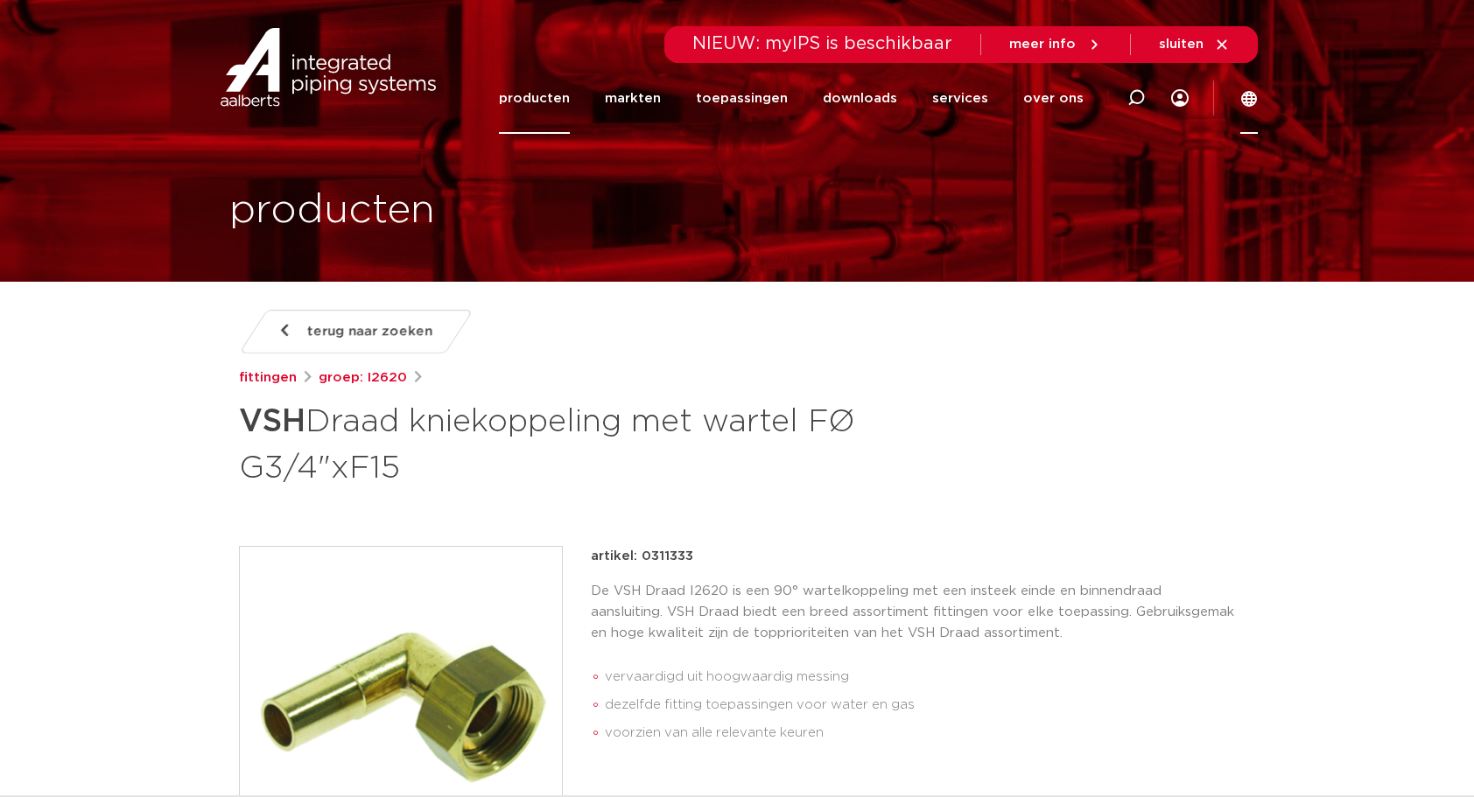
click at [1250, 102] on icon at bounding box center [1249, 99] width 16 height 16
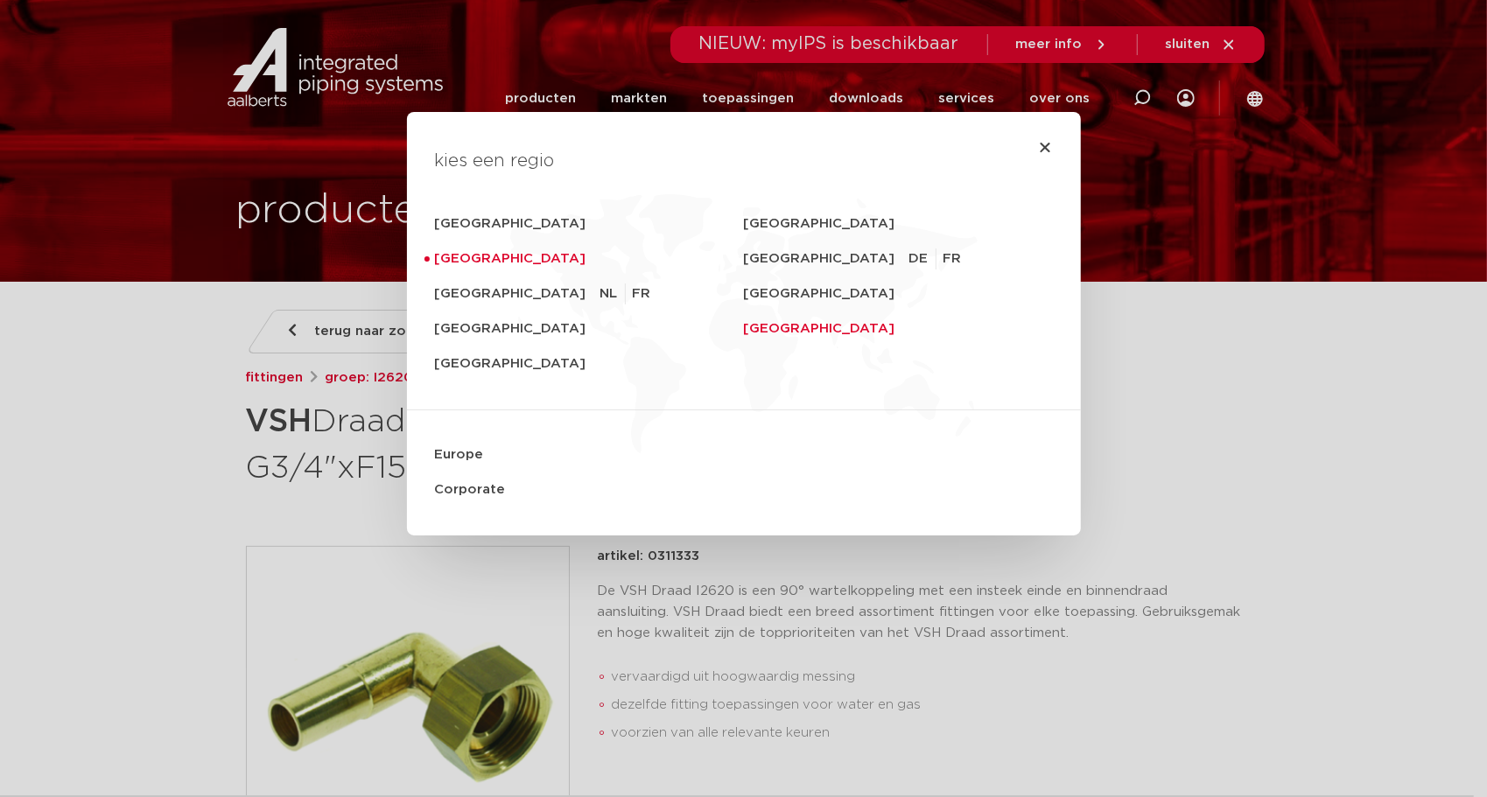
click at [785, 329] on link "Middle East" at bounding box center [898, 329] width 309 height 35
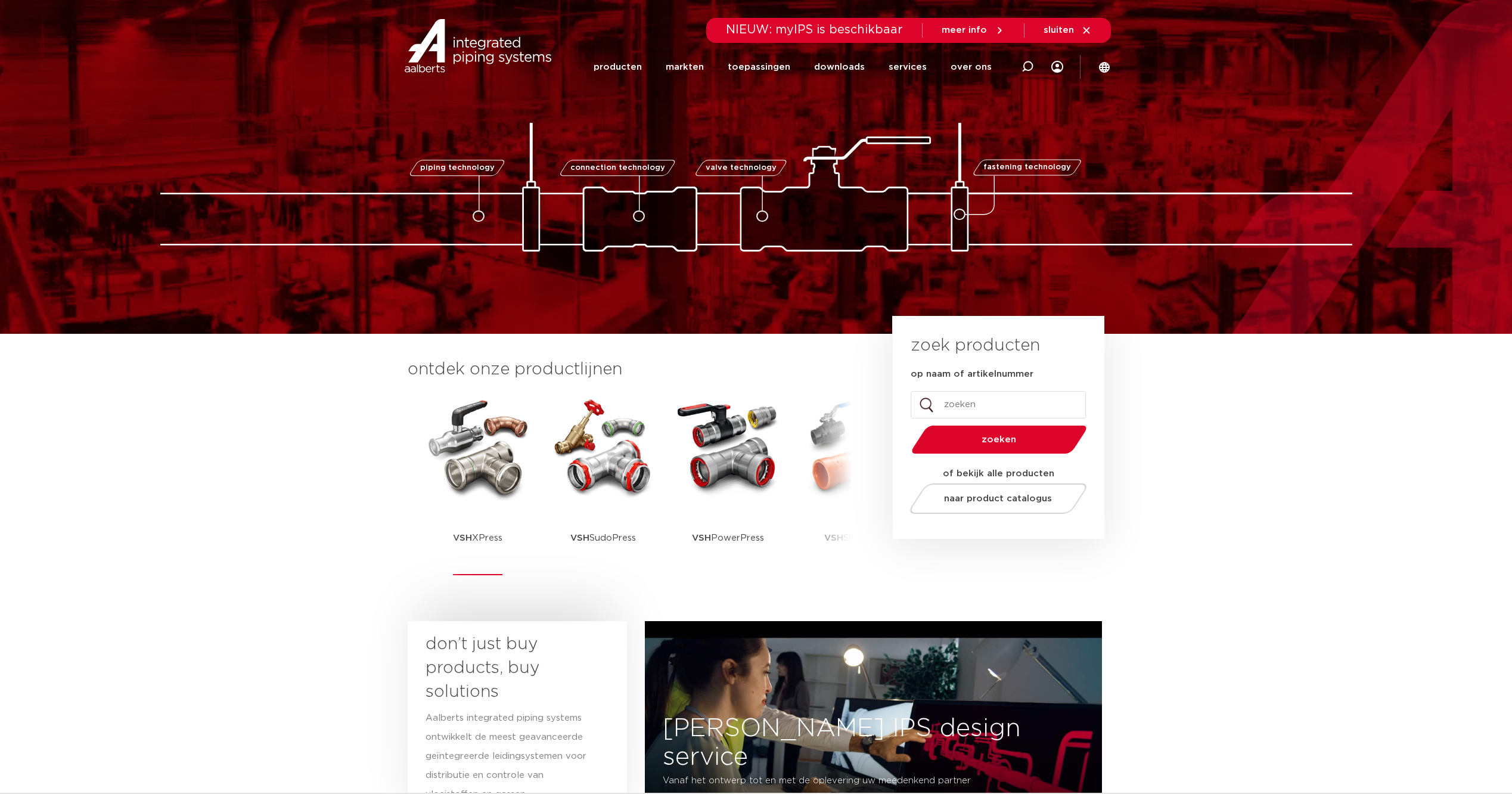
click at [495, 466] on img at bounding box center [478, 447] width 108 height 108
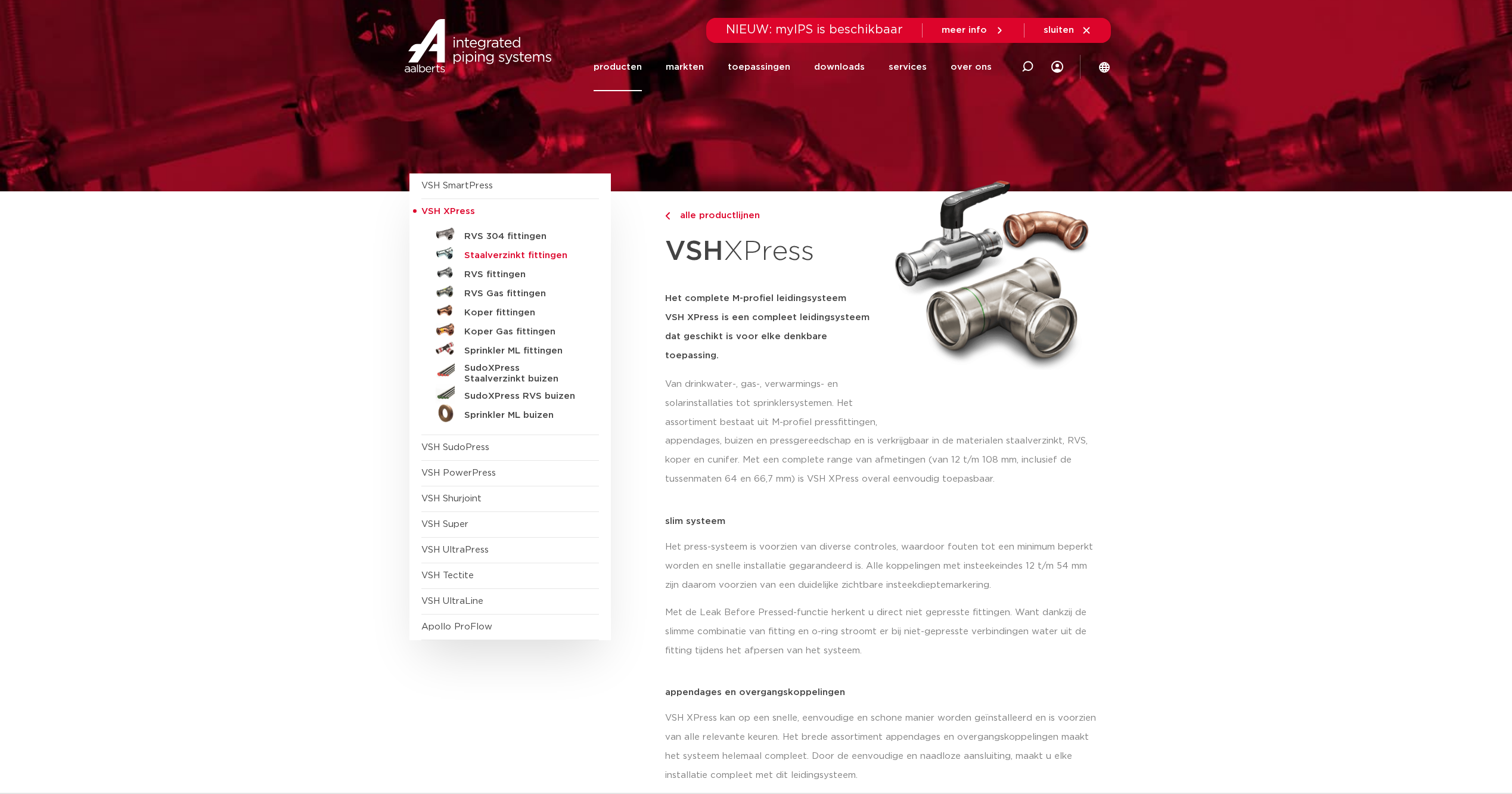
click at [529, 254] on h5 "Staalverzinkt fittingen" at bounding box center [523, 256] width 118 height 11
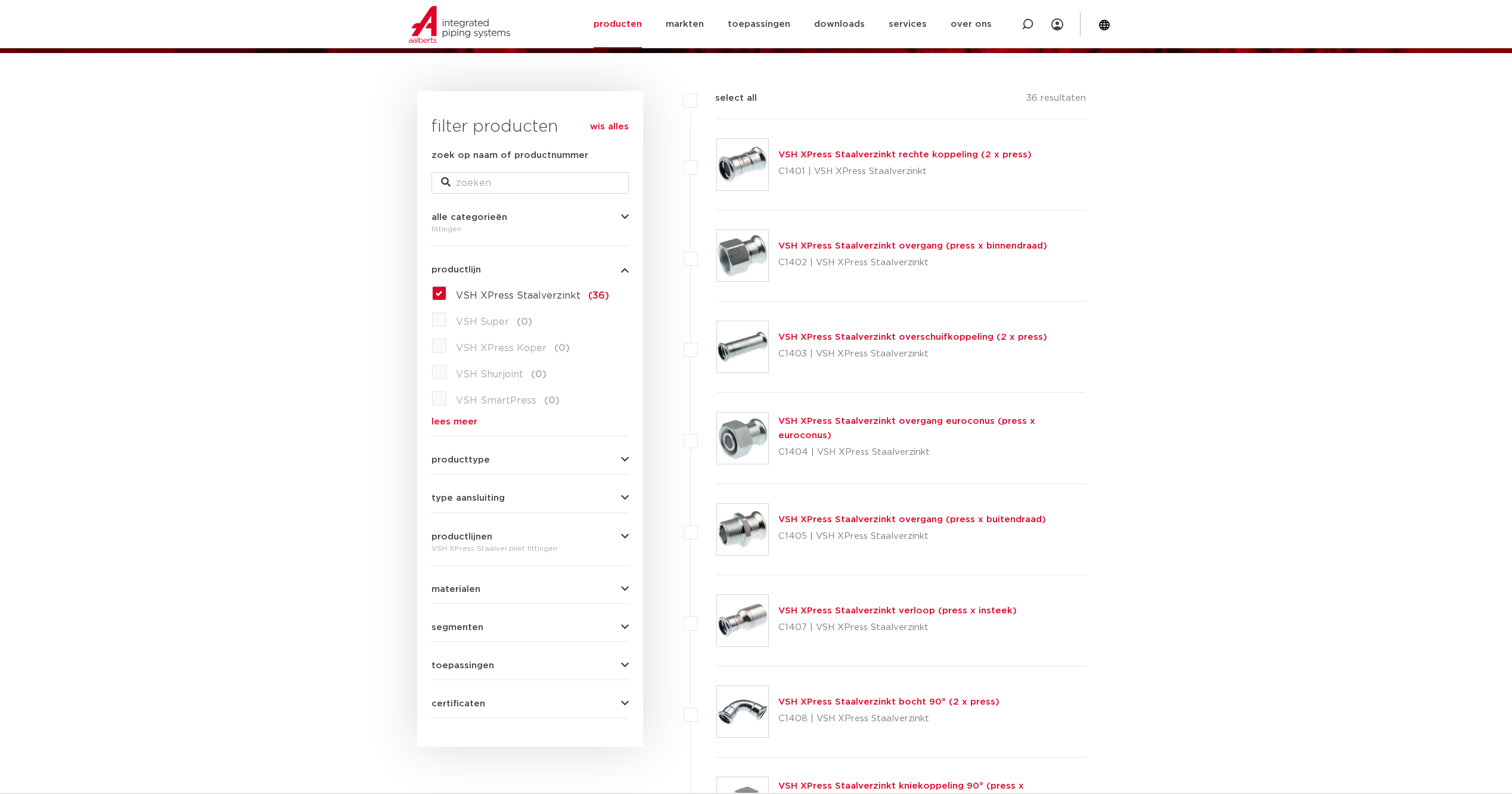
drag, startPoint x: 136, startPoint y: 172, endPoint x: 136, endPoint y: 164, distance: 8.0
